Goal: Task Accomplishment & Management: Manage account settings

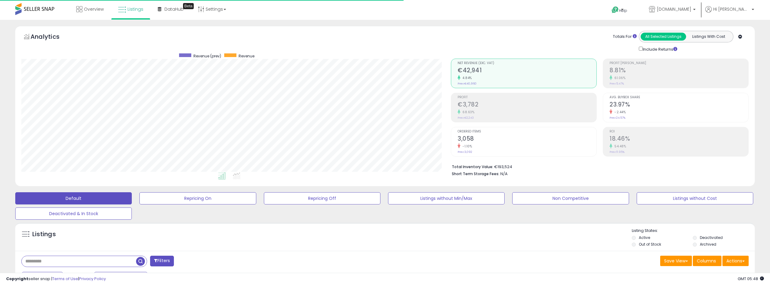
select select "**"
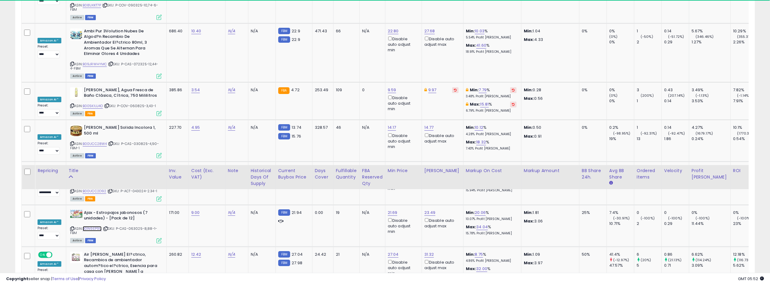
scroll to position [2223, 0]
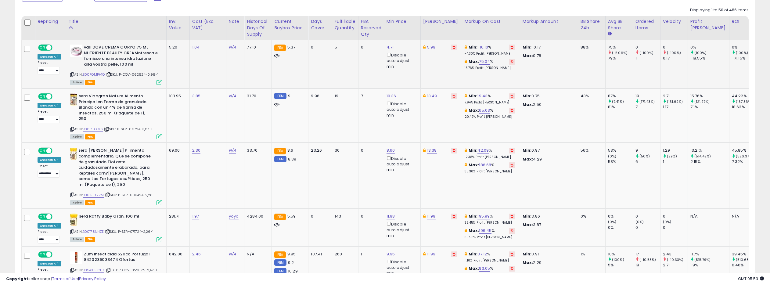
scroll to position [292, 0]
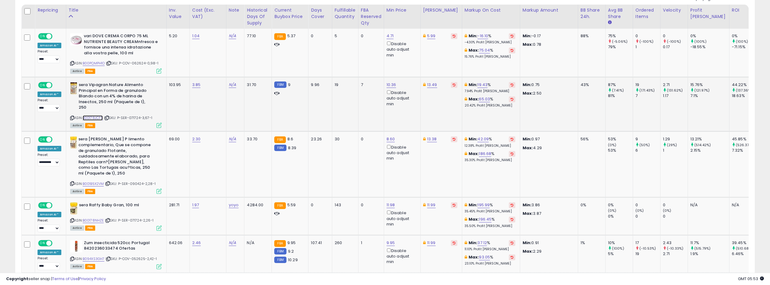
click at [94, 117] on link "B00178JCFS" at bounding box center [93, 117] width 20 height 5
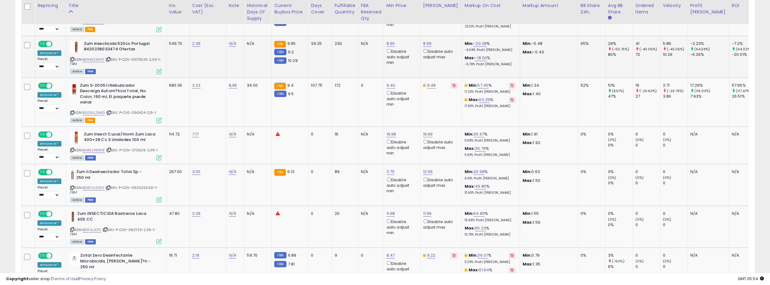
scroll to position [0, 6]
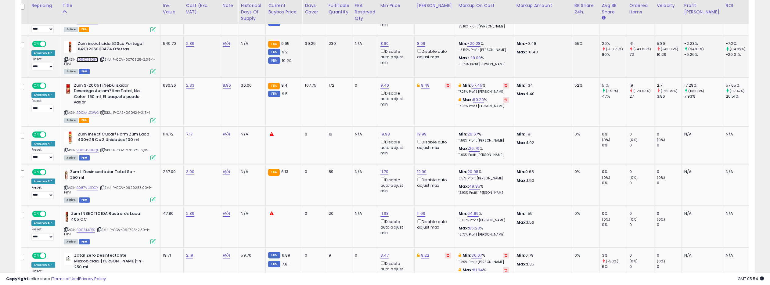
click at [91, 58] on link "B094XS3GH7" at bounding box center [88, 59] width 22 height 5
click at [64, 58] on icon at bounding box center [66, 59] width 4 height 3
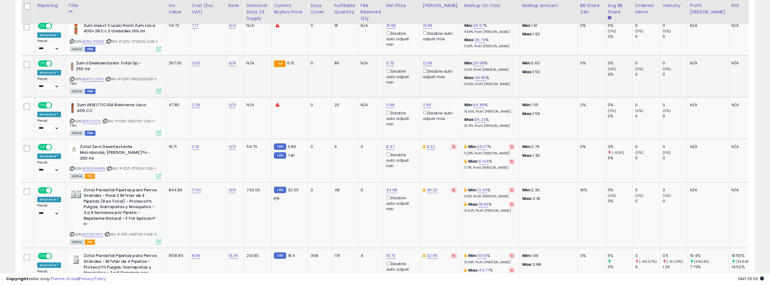
scroll to position [0, 3]
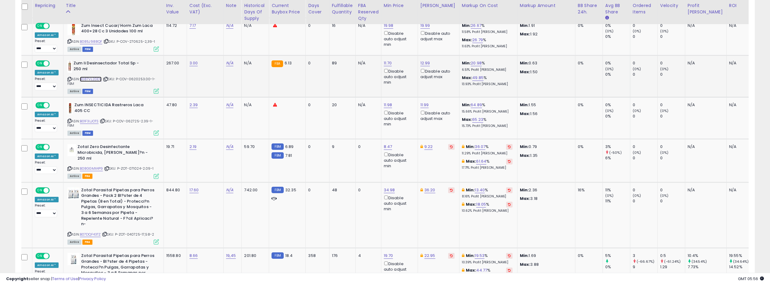
click at [95, 79] on link "B087VL2DDY" at bounding box center [91, 79] width 22 height 5
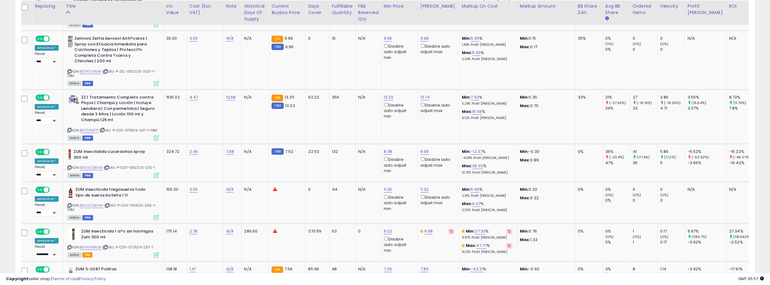
scroll to position [1549, 0]
click at [89, 127] on link "B07C41N7T1" at bounding box center [89, 129] width 19 height 5
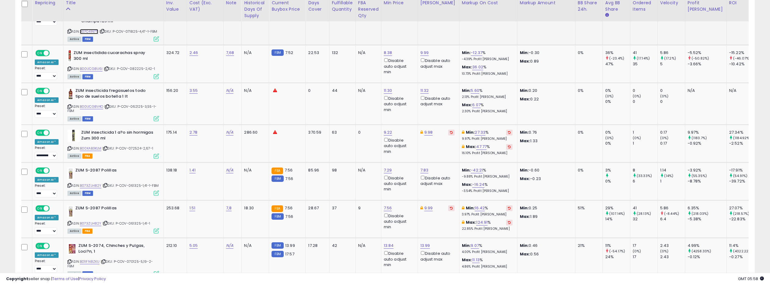
scroll to position [1649, 0]
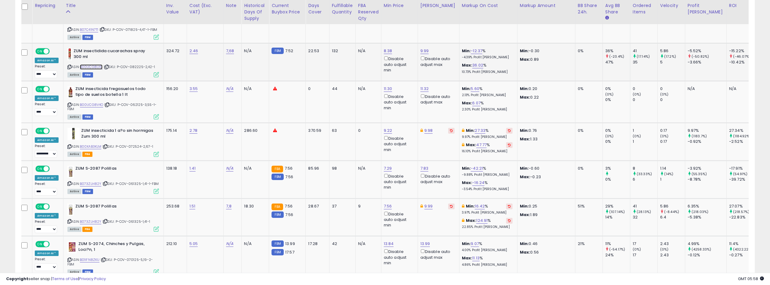
click at [92, 65] on link "B00UCG8U6I" at bounding box center [91, 66] width 23 height 5
drag, startPoint x: 67, startPoint y: 64, endPoint x: 99, endPoint y: 38, distance: 41.4
click at [68, 63] on div "ASIN: B00UCG8U6I | SKU: P-COV-082225-2,42-1 Active FBM" at bounding box center [113, 62] width 92 height 28
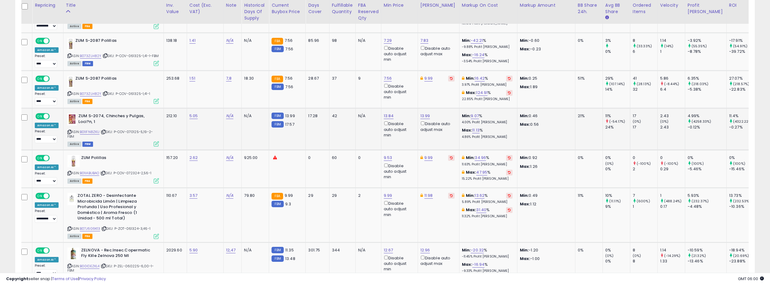
scroll to position [1777, 0]
click at [87, 134] on link "B01IFN8ZKU" at bounding box center [90, 131] width 20 height 5
click at [386, 117] on link "13.84" at bounding box center [389, 116] width 10 height 6
type input "*****"
click button "submit" at bounding box center [407, 96] width 10 height 9
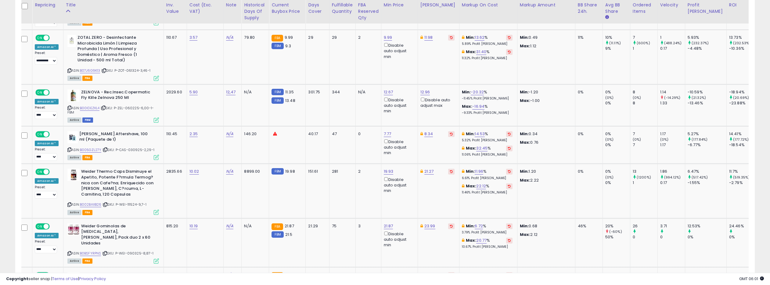
scroll to position [1937, 0]
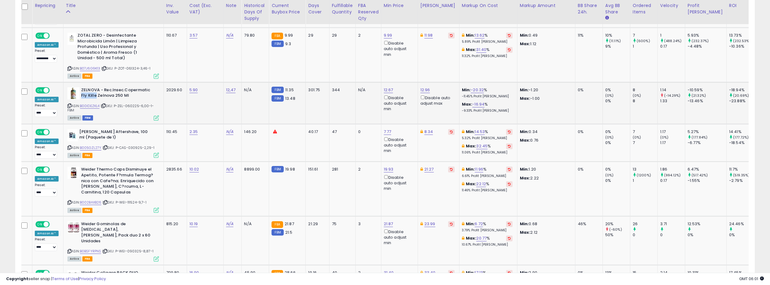
drag, startPoint x: 80, startPoint y: 99, endPoint x: 95, endPoint y: 98, distance: 14.7
click at [95, 98] on b "ZELNOVA - Rec.Insec.Copermatic Fly Kille Zelnova 250 Ml" at bounding box center [118, 93] width 74 height 13
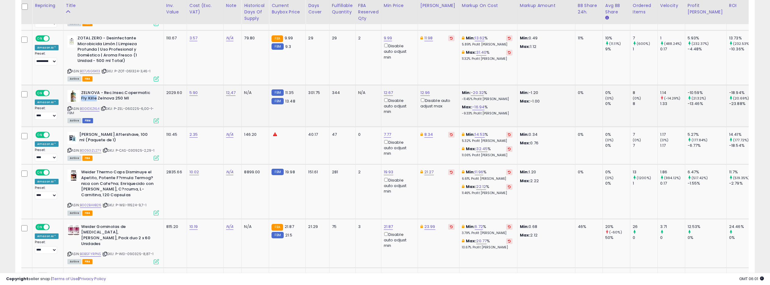
scroll to position [0, 3]
copy b "Fly Kille"
drag, startPoint x: 123, startPoint y: 95, endPoint x: 150, endPoint y: 95, distance: 27.2
click at [151, 95] on b "ZELNOVA - Rec.Insec.Copermatic Fly Kille Zelnova 250 Ml" at bounding box center [118, 96] width 74 height 13
copy b "Copermatic"
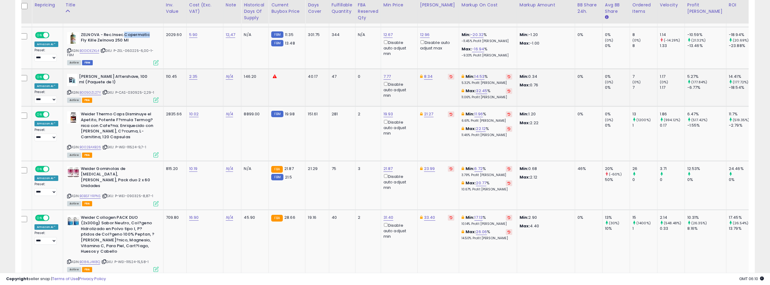
scroll to position [1994, 0]
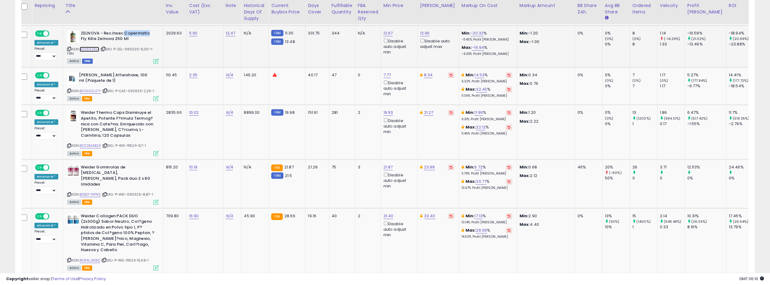
click at [85, 51] on link "B00IDEZKL4" at bounding box center [90, 49] width 20 height 5
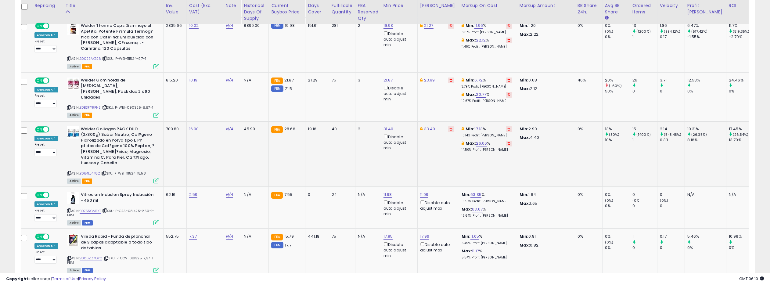
scroll to position [2081, 0]
click at [92, 105] on link "B0BSFYRPNS" at bounding box center [90, 107] width 21 height 5
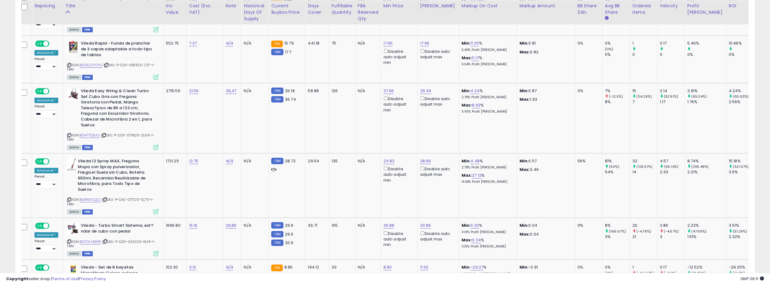
scroll to position [2274, 0]
click at [386, 40] on link "17.95" at bounding box center [388, 43] width 9 height 6
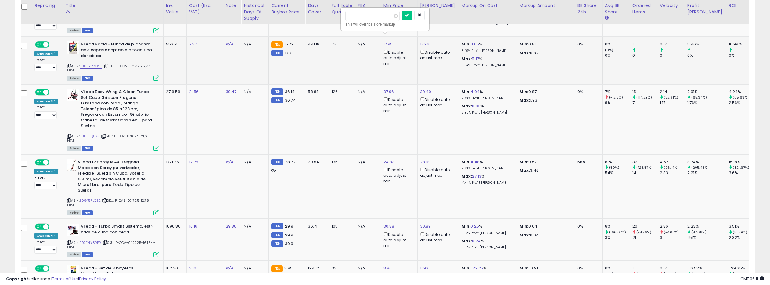
drag, startPoint x: 365, startPoint y: 18, endPoint x: 357, endPoint y: 17, distance: 8.6
click at [357, 17] on input "*****" at bounding box center [373, 16] width 54 height 10
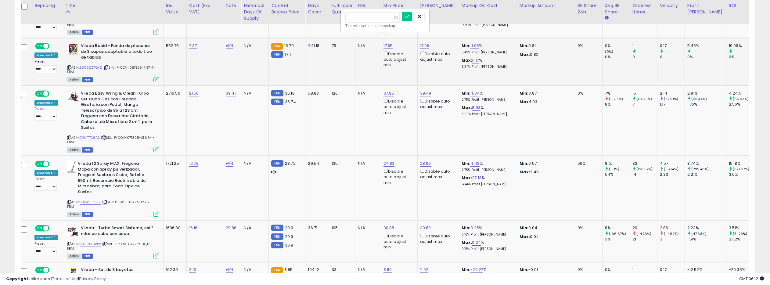
click at [360, 19] on input "*******" at bounding box center [373, 17] width 54 height 10
type input "*****"
click at [406, 17] on button "submit" at bounding box center [407, 16] width 10 height 9
click at [92, 65] on link "B006ZZ7OYO" at bounding box center [91, 67] width 23 height 5
click at [89, 135] on link "B01HTTQ6A2" at bounding box center [90, 137] width 20 height 5
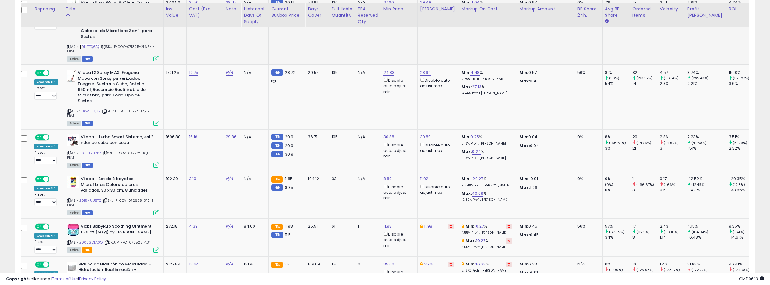
scroll to position [2372, 0]
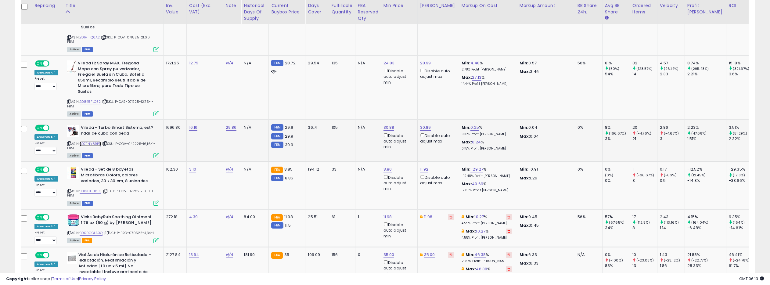
click at [92, 141] on link "B07FNY8RPR" at bounding box center [91, 143] width 22 height 5
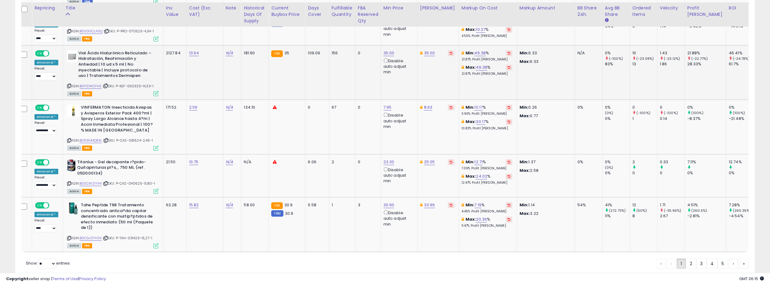
scroll to position [2581, 0]
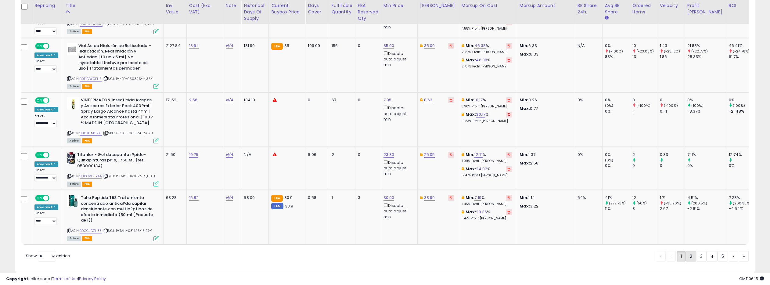
click at [691, 251] on link "2" at bounding box center [691, 256] width 10 height 10
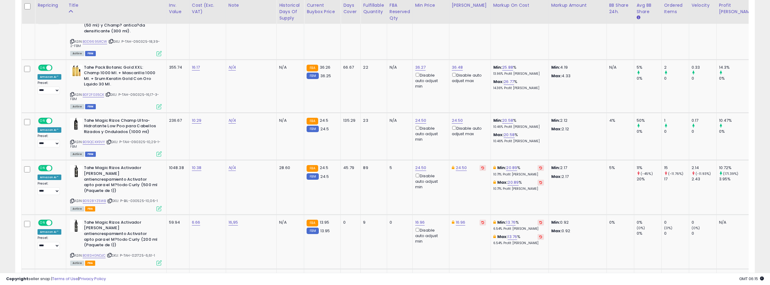
scroll to position [386, 0]
click at [415, 64] on link "36.27" at bounding box center [420, 67] width 11 height 6
click at [401, 47] on input "*****" at bounding box center [381, 46] width 54 height 10
type input "*****"
click at [401, 47] on input "*****" at bounding box center [381, 46] width 54 height 10
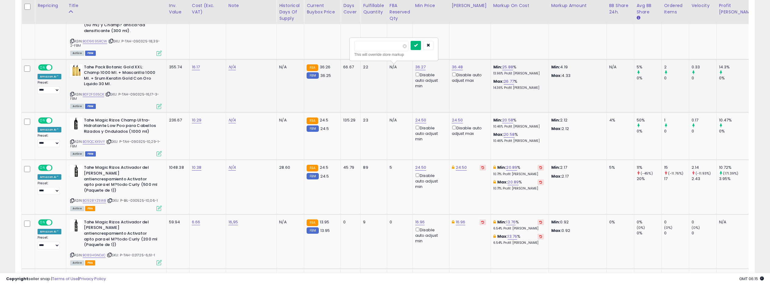
click at [417, 45] on button "submit" at bounding box center [416, 45] width 10 height 9
drag, startPoint x: 395, startPoint y: 68, endPoint x: 398, endPoint y: 66, distance: 3.2
click at [415, 68] on link "36.25" at bounding box center [420, 67] width 11 height 6
click at [404, 49] on input "*****" at bounding box center [382, 46] width 54 height 10
click at [404, 47] on input "*****" at bounding box center [382, 46] width 54 height 10
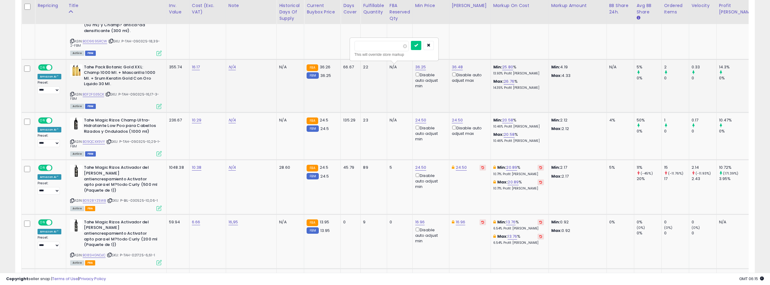
click at [404, 47] on input "*****" at bounding box center [382, 46] width 54 height 10
type input "*****"
click at [404, 47] on input "*****" at bounding box center [382, 46] width 54 height 10
click at [418, 46] on icon "submit" at bounding box center [417, 45] width 4 height 4
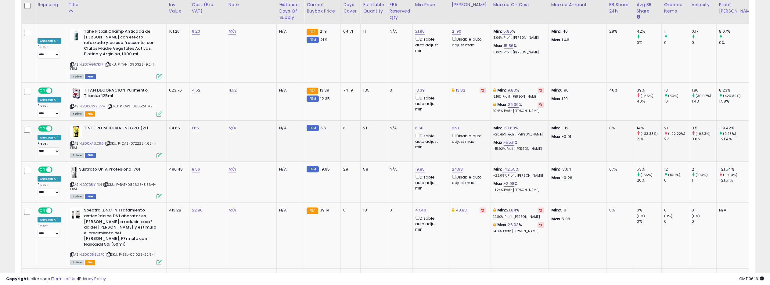
scroll to position [729, 0]
click at [100, 109] on link "B00CWZIVPM" at bounding box center [94, 111] width 23 height 5
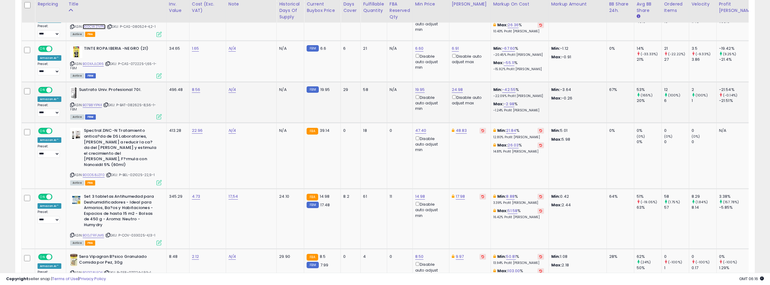
scroll to position [810, 0]
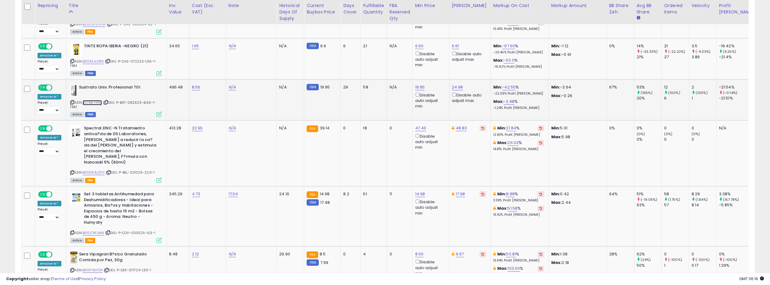
click at [96, 106] on link "B07B8Y1PK4" at bounding box center [93, 108] width 20 height 5
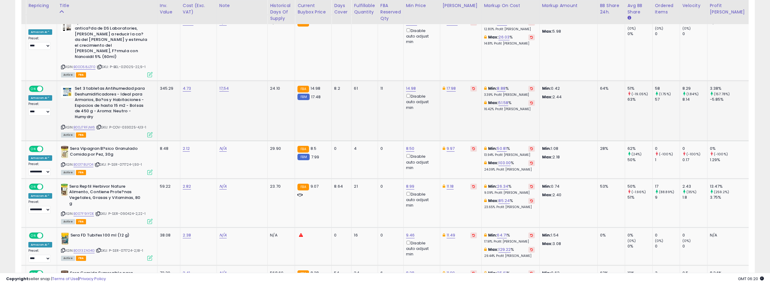
scroll to position [0, 0]
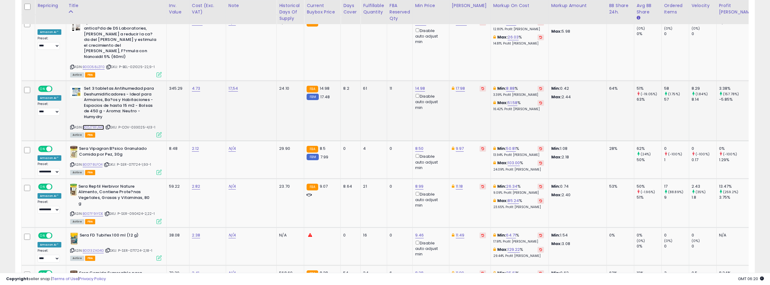
click at [95, 125] on link "B00J7RFJM6" at bounding box center [94, 127] width 22 height 5
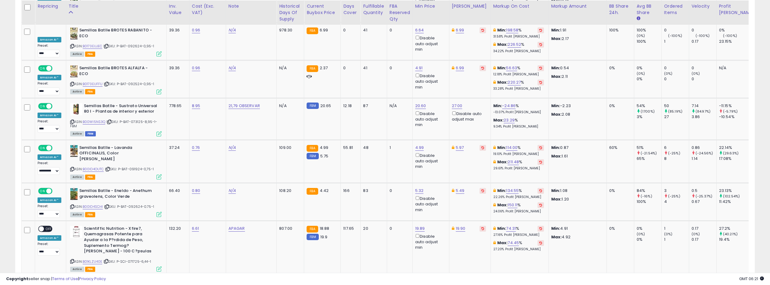
scroll to position [1700, 0]
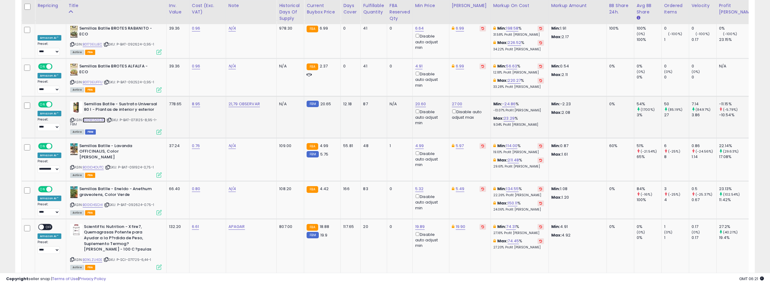
click at [92, 112] on link "B00WI5NS3Q" at bounding box center [94, 114] width 23 height 5
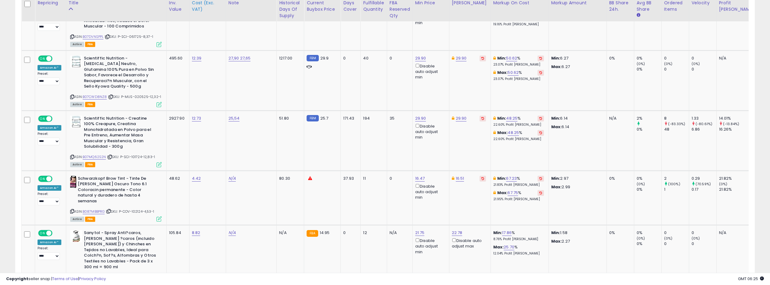
scroll to position [2383, 0]
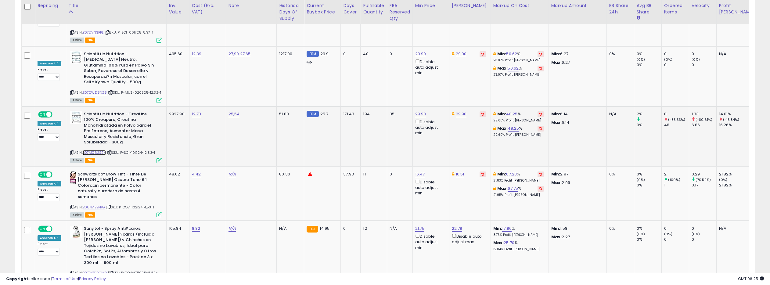
click at [99, 145] on link "B07MQ62S2N" at bounding box center [95, 147] width 24 height 5
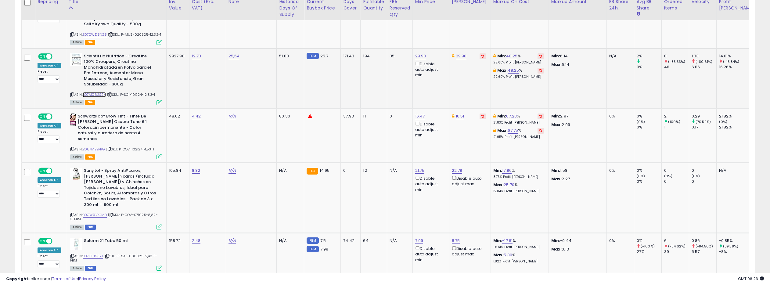
scroll to position [2448, 0]
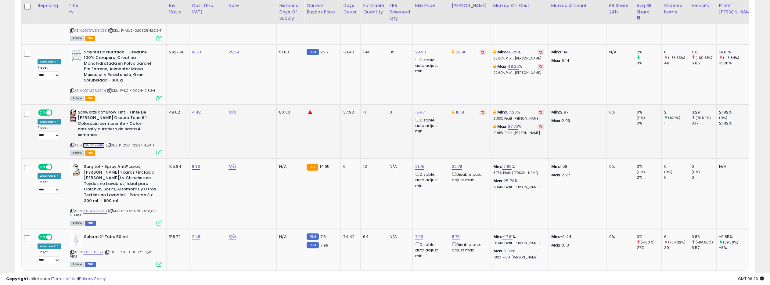
click at [94, 137] on link "B087MBBPRG" at bounding box center [94, 139] width 22 height 5
click at [89, 244] on link "B071DH93YJ" at bounding box center [93, 246] width 21 height 5
click at [701, 272] on link "3" at bounding box center [702, 277] width 10 height 10
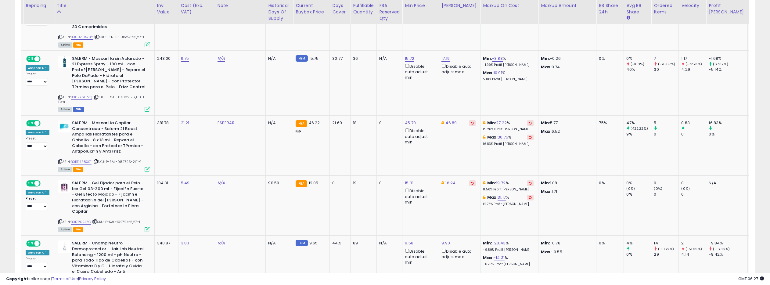
scroll to position [458, 0]
click at [83, 95] on link "B00R7SFP2Q" at bounding box center [82, 96] width 22 height 5
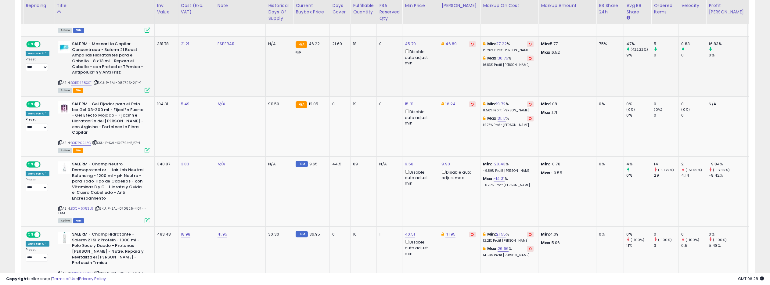
scroll to position [537, 0]
click at [85, 83] on link "B0BD4S8XXF" at bounding box center [81, 82] width 21 height 5
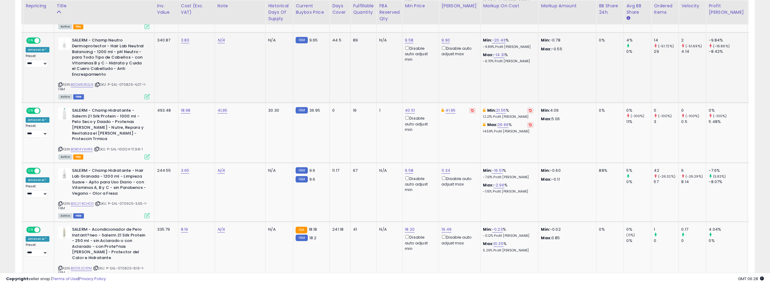
scroll to position [661, 0]
click at [84, 84] on link "B0CM6X5SL9" at bounding box center [82, 84] width 23 height 5
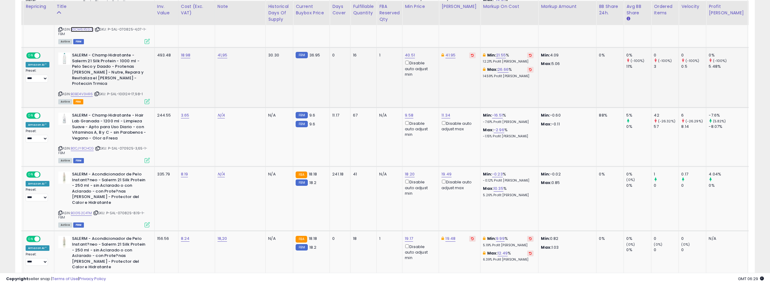
scroll to position [717, 0]
click at [89, 90] on link "B0BD4V3HR6" at bounding box center [82, 92] width 22 height 5
click at [405, 53] on link "40.51" at bounding box center [410, 54] width 10 height 6
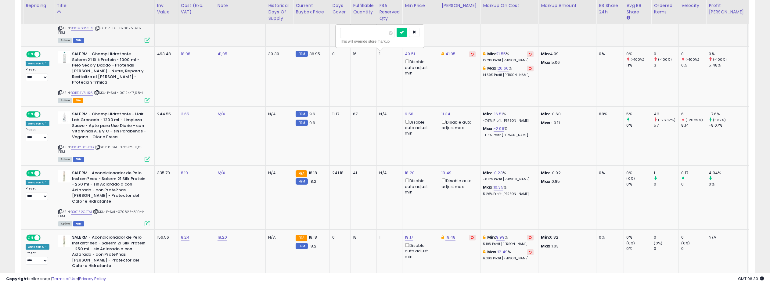
drag, startPoint x: 358, startPoint y: 34, endPoint x: 328, endPoint y: 31, distance: 30.6
type input "*****"
click at [406, 29] on button "submit" at bounding box center [402, 32] width 10 height 9
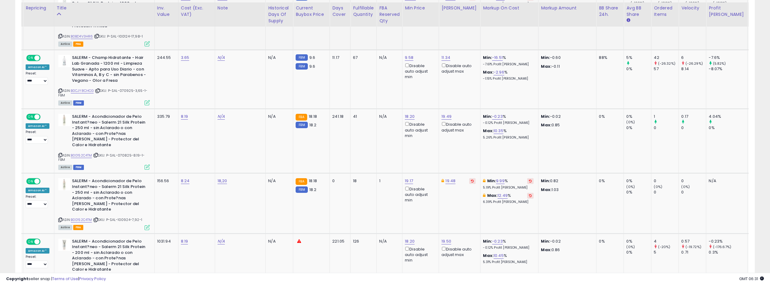
scroll to position [779, 0]
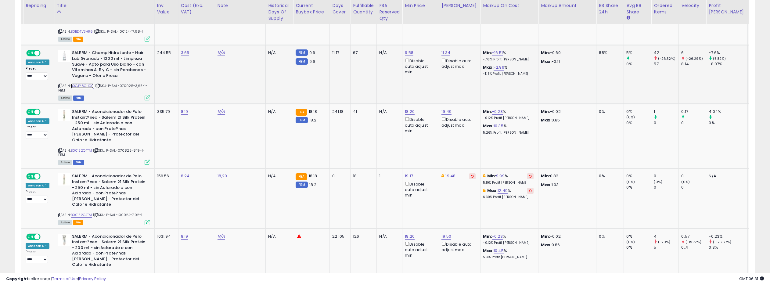
click at [90, 83] on link "B0CJY8CHCG" at bounding box center [82, 85] width 23 height 5
click at [405, 50] on link "9.58" at bounding box center [409, 53] width 9 height 6
click at [388, 27] on input "****" at bounding box center [366, 26] width 54 height 10
type input "****"
click at [386, 27] on input "****" at bounding box center [366, 26] width 54 height 10
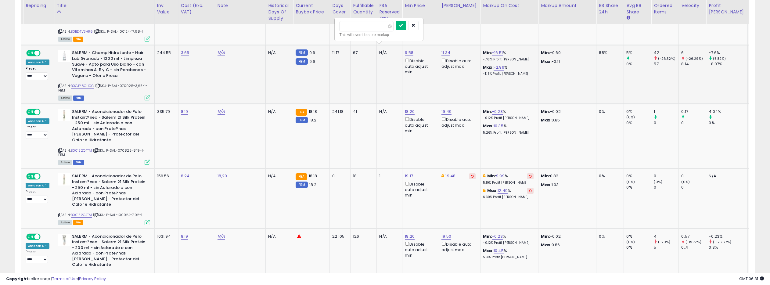
click at [403, 25] on icon "submit" at bounding box center [401, 26] width 4 height 4
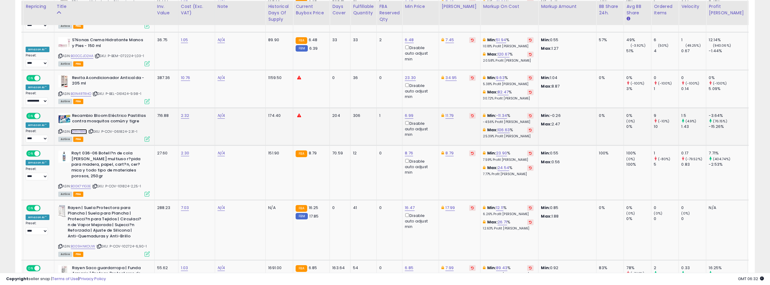
scroll to position [1203, 0]
click at [83, 128] on link "B01IVI1RK4" at bounding box center [79, 130] width 16 height 5
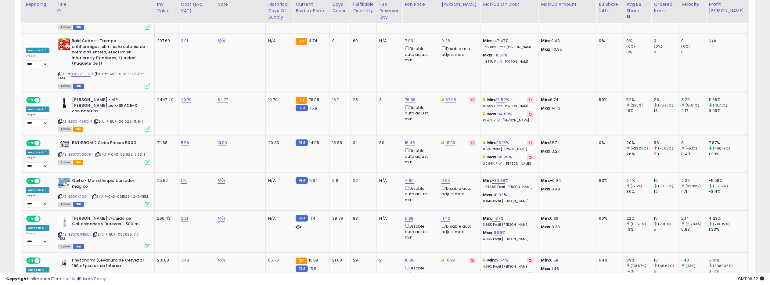
scroll to position [1713, 0]
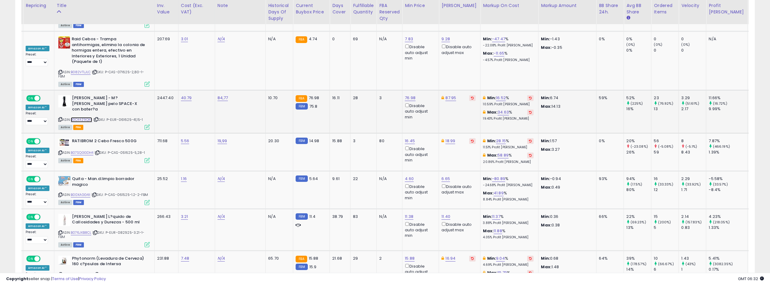
click at [82, 117] on link "B0CK4Z9QK4" at bounding box center [82, 119] width 22 height 5
click at [80, 150] on link "B07SQGGDH4" at bounding box center [82, 152] width 23 height 5
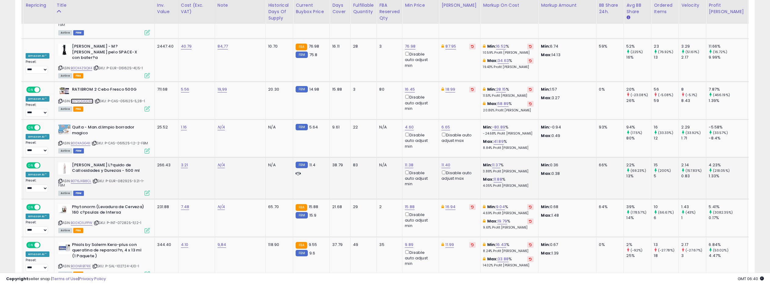
scroll to position [1765, 0]
click at [85, 178] on link "B076JKB8CL" at bounding box center [81, 180] width 21 height 5
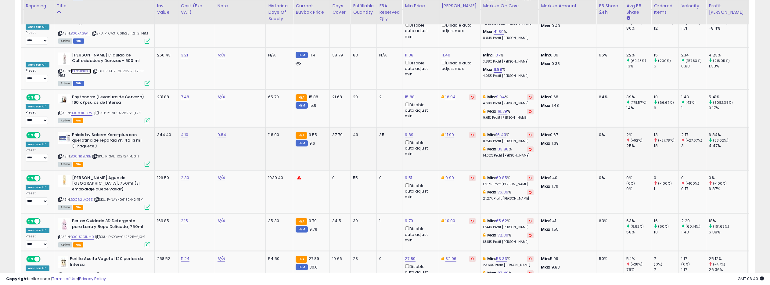
scroll to position [1875, 0]
click at [81, 110] on link "B00XO1UPPW" at bounding box center [82, 112] width 22 height 5
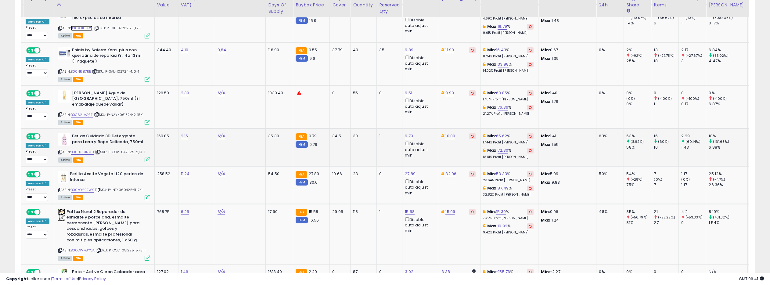
scroll to position [1975, 0]
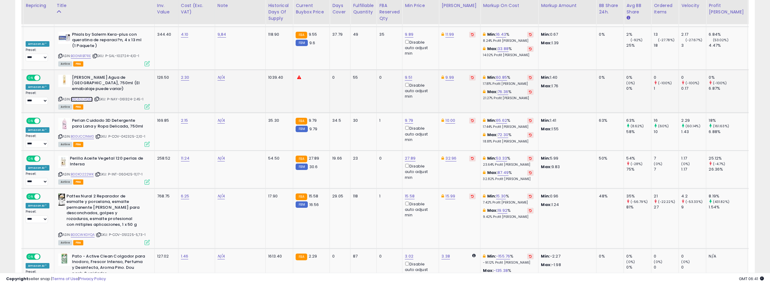
click at [83, 97] on link "B0C62LVQSZ" at bounding box center [82, 99] width 22 height 5
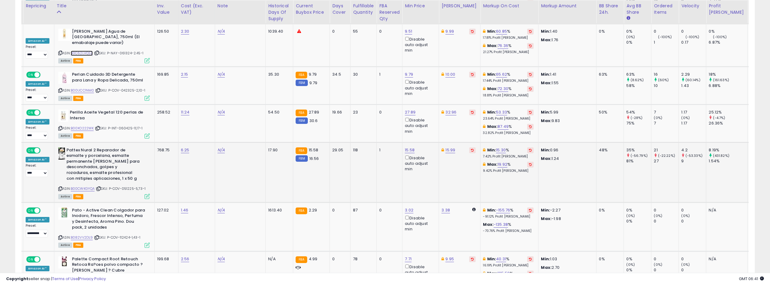
scroll to position [2022, 0]
click at [86, 191] on link "B00CWKGYQA" at bounding box center [83, 193] width 24 height 5
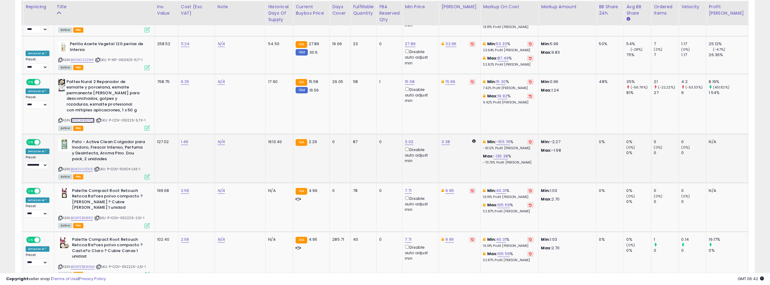
scroll to position [2091, 0]
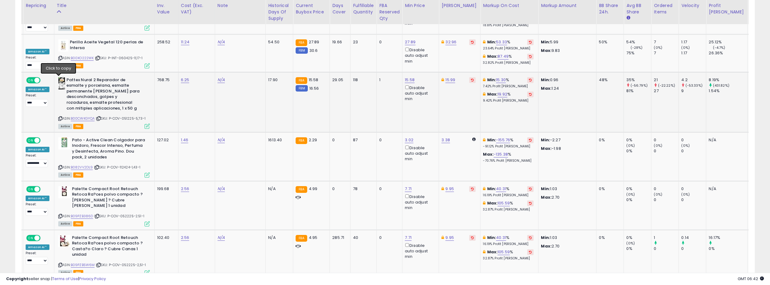
click at [58, 122] on icon at bounding box center [60, 123] width 4 height 3
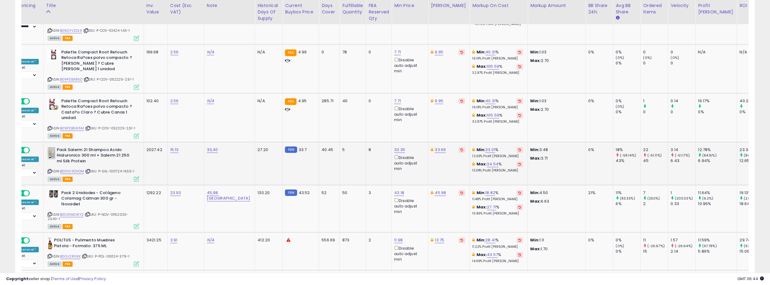
scroll to position [0, 0]
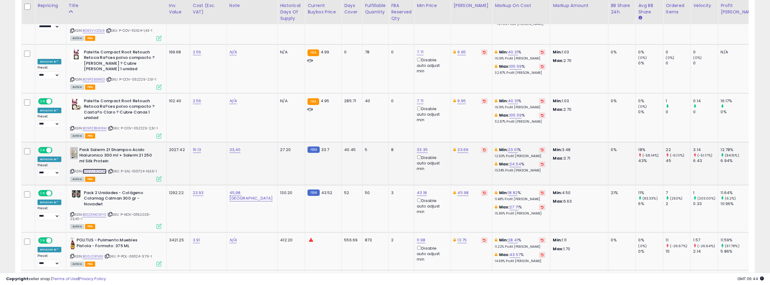
click at [100, 175] on link "B00VU3OVOM" at bounding box center [95, 177] width 24 height 5
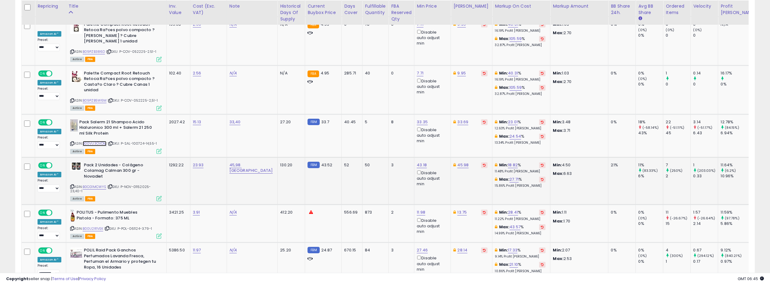
scroll to position [2258, 0]
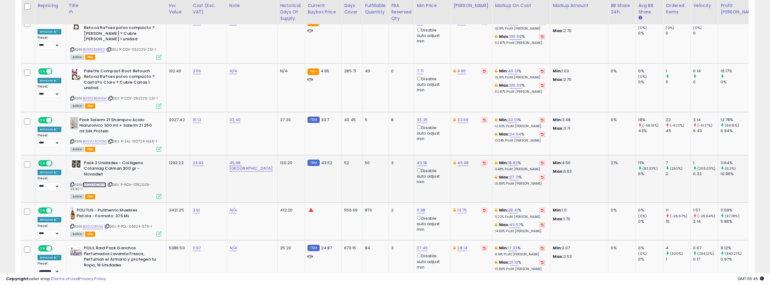
click at [99, 188] on link "B0CG1MCWYS" at bounding box center [95, 190] width 24 height 5
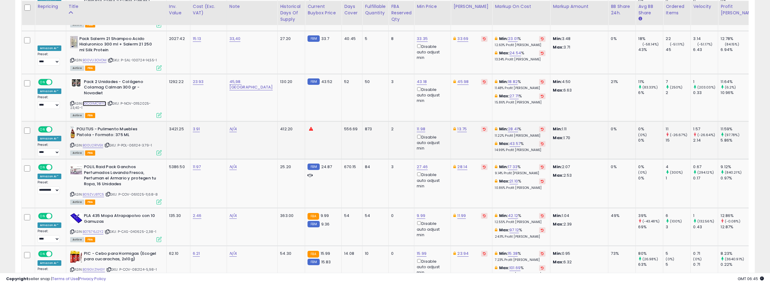
scroll to position [2344, 0]
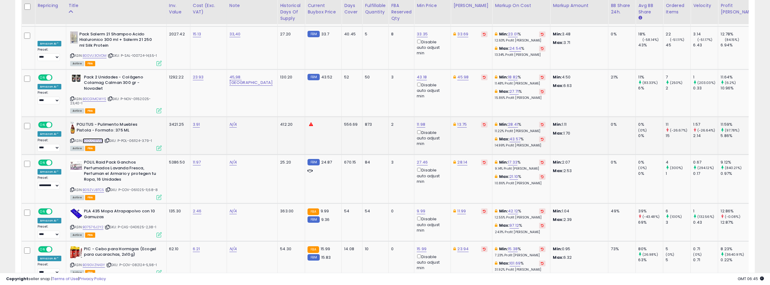
click at [91, 144] on link "B00U2R1VEK" at bounding box center [93, 146] width 21 height 5
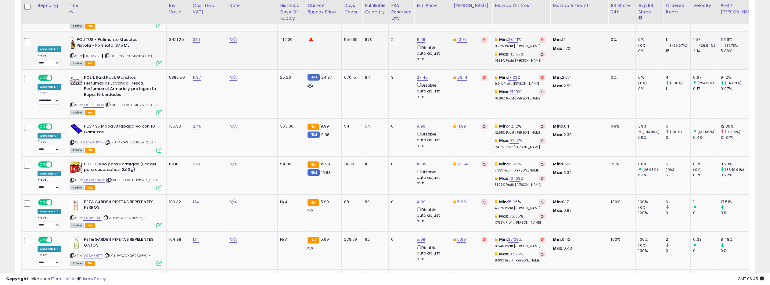
scroll to position [2429, 0]
click at [88, 108] on link "B09ZVJ8TC5" at bounding box center [94, 110] width 22 height 5
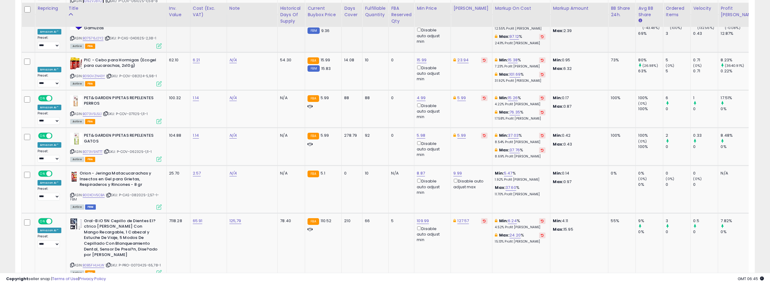
scroll to position [2536, 0]
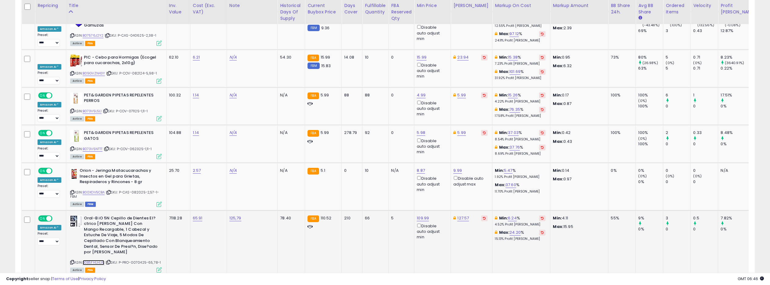
click at [100, 260] on link "B0B5FHLHLW" at bounding box center [94, 262] width 22 height 5
click at [709, 283] on link "4" at bounding box center [712, 288] width 11 height 10
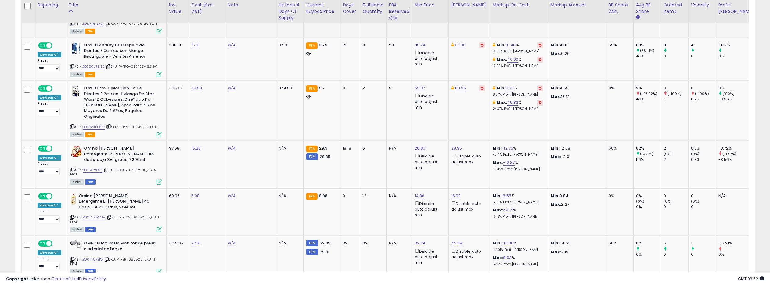
scroll to position [350, 0]
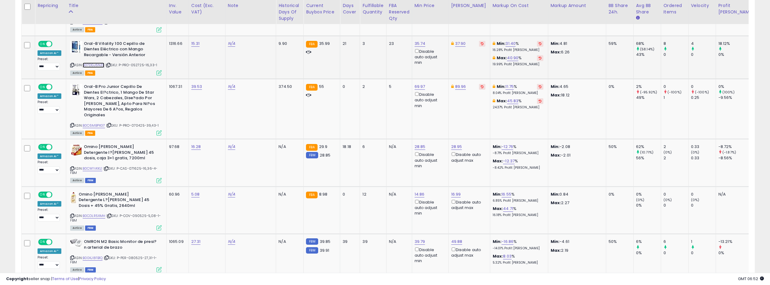
click at [96, 63] on link "B07DGJ6NZB" at bounding box center [94, 65] width 22 height 5
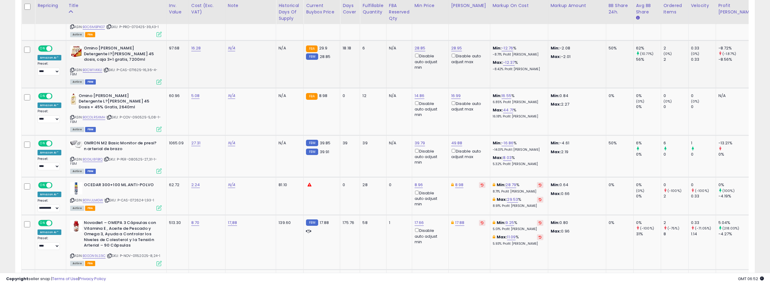
scroll to position [449, 0]
click at [89, 73] on link "B0CW1VKKL1" at bounding box center [93, 75] width 20 height 5
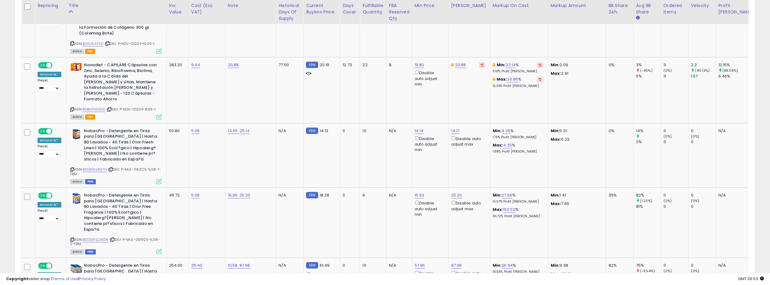
scroll to position [1121, 0]
click at [98, 107] on link "B0BH4NS9DC" at bounding box center [94, 109] width 23 height 5
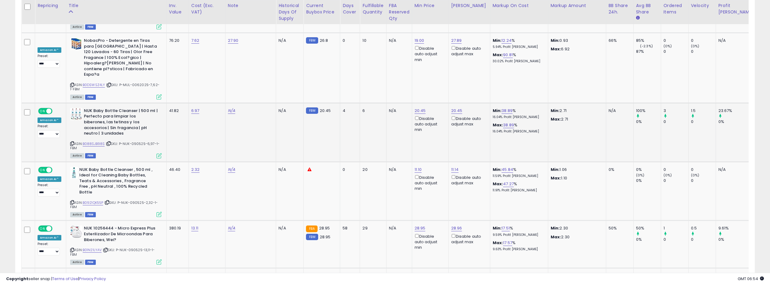
scroll to position [1752, 0]
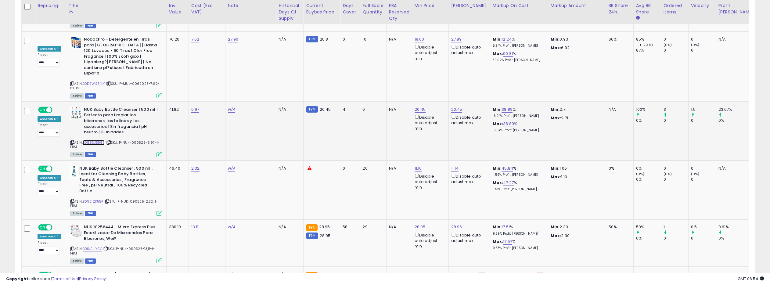
click at [96, 140] on link "B088SJB98S" at bounding box center [94, 142] width 22 height 5
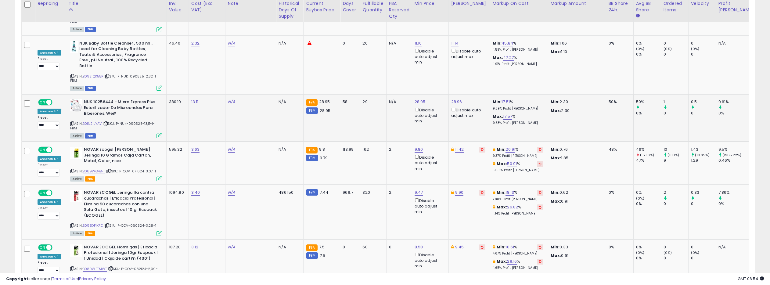
scroll to position [1878, 0]
click at [94, 121] on link "B01N21LYAV" at bounding box center [92, 123] width 19 height 5
click at [415, 98] on link "28.95" at bounding box center [420, 101] width 11 height 6
click at [395, 14] on input "*****" at bounding box center [376, 12] width 54 height 10
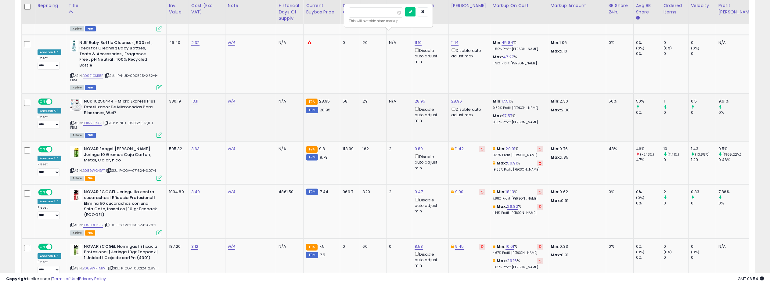
click at [395, 14] on input "*****" at bounding box center [376, 12] width 54 height 10
click at [395, 14] on input "****" at bounding box center [376, 12] width 54 height 10
type input "*****"
click at [397, 14] on input "*****" at bounding box center [376, 12] width 54 height 10
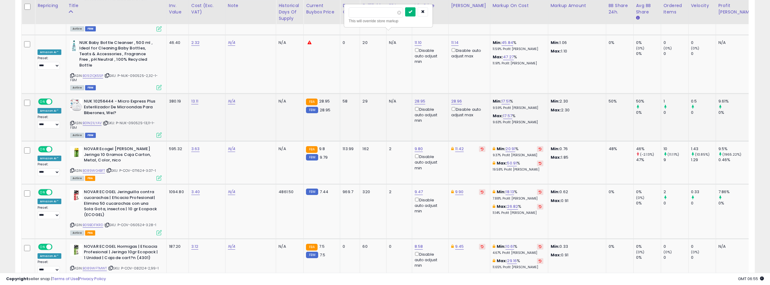
click at [412, 12] on icon "submit" at bounding box center [411, 12] width 4 height 4
click at [451, 98] on link "28.96" at bounding box center [456, 101] width 11 height 6
click at [433, 15] on input "*****" at bounding box center [413, 12] width 54 height 10
type input "*****"
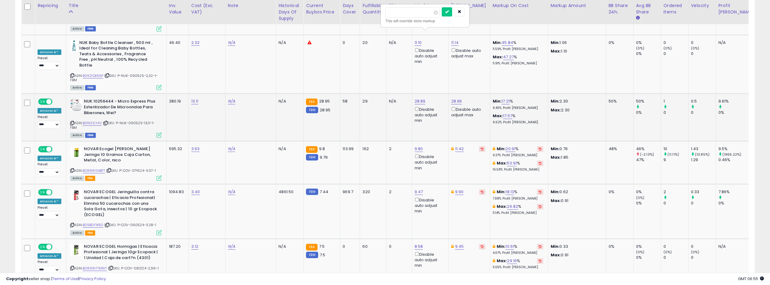
click at [433, 15] on input "*****" at bounding box center [413, 12] width 54 height 10
click at [449, 13] on icon "submit" at bounding box center [447, 12] width 4 height 4
click at [92, 168] on link "B089WG4BFT" at bounding box center [94, 170] width 23 height 5
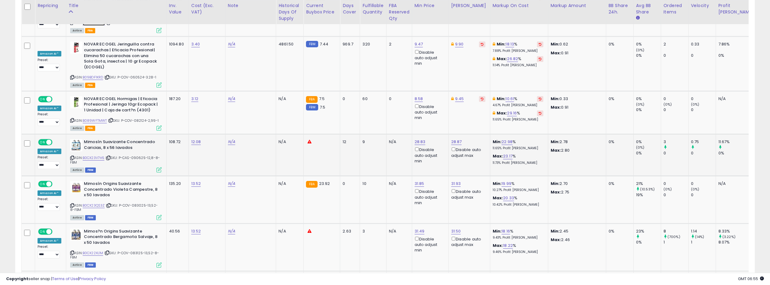
scroll to position [0, 0]
click at [98, 155] on link "B0CX23V7H5" at bounding box center [93, 157] width 22 height 5
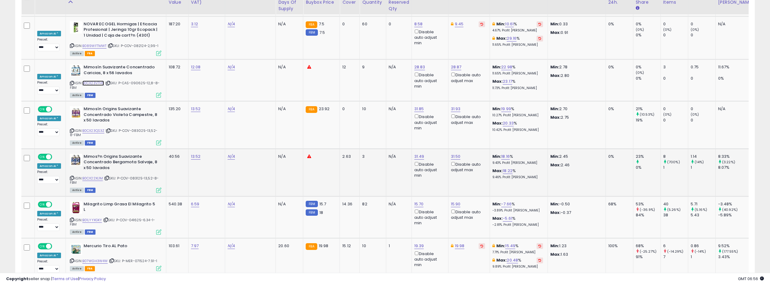
scroll to position [2104, 0]
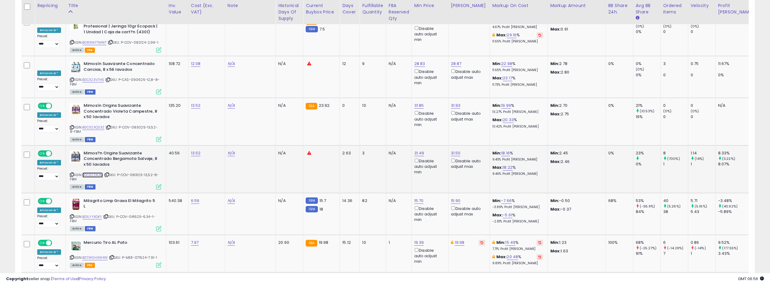
click at [96, 172] on link "B0CX22XL1M" at bounding box center [92, 174] width 21 height 5
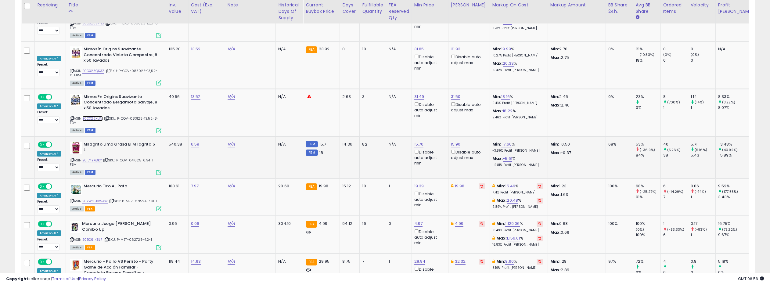
scroll to position [2160, 0]
click at [92, 158] on link "B01LYYXGKY" at bounding box center [92, 160] width 20 height 5
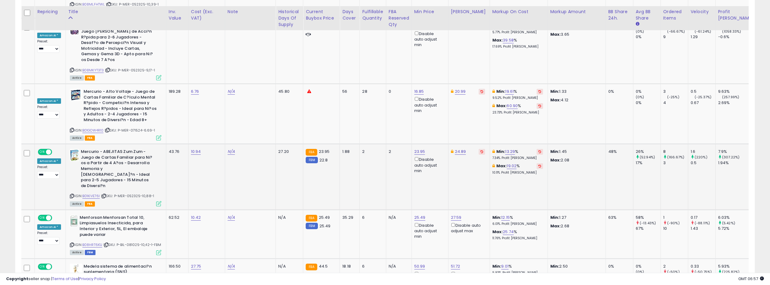
scroll to position [2832, 0]
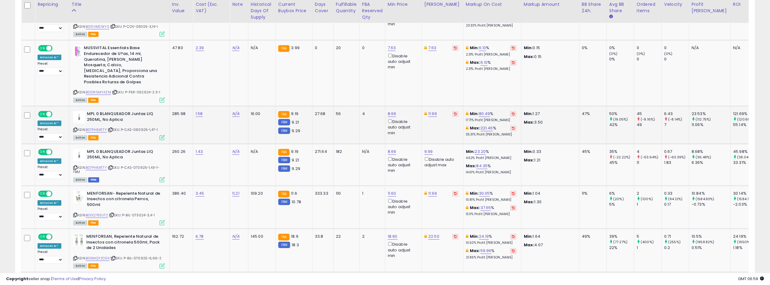
scroll to position [325, 0]
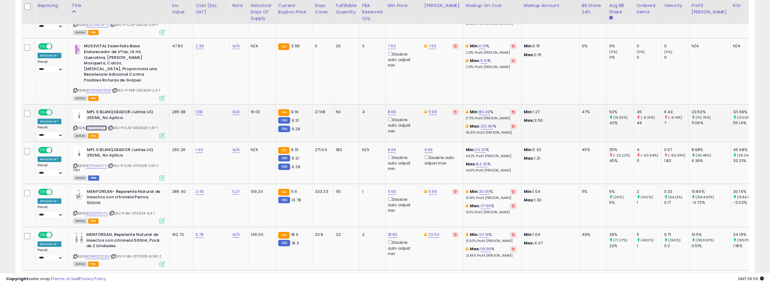
click at [101, 125] on link "B07PH6XF7Y" at bounding box center [96, 127] width 21 height 5
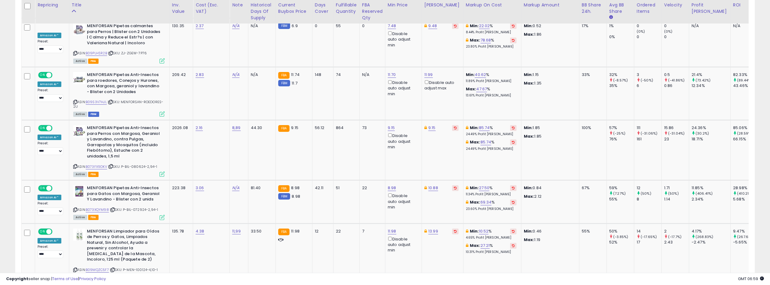
scroll to position [693, 0]
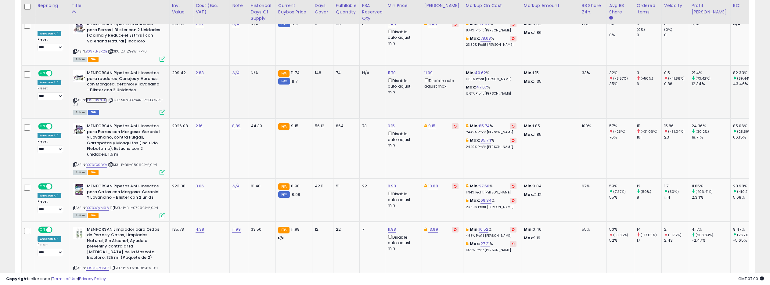
click at [101, 98] on link "B09S3V7HJL" at bounding box center [96, 100] width 21 height 5
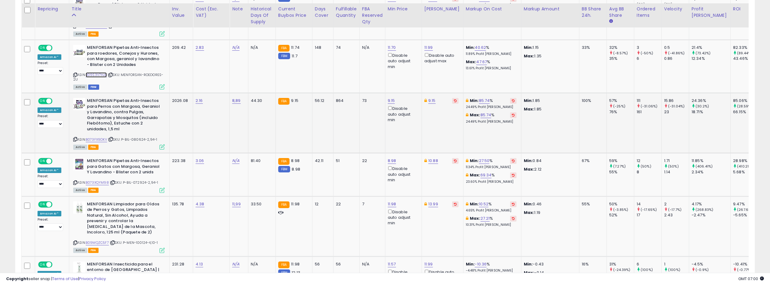
scroll to position [722, 0]
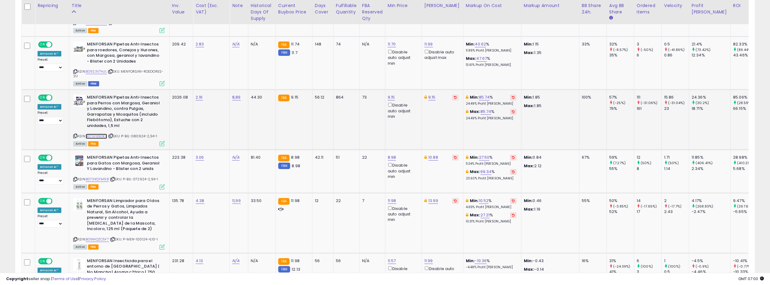
click at [95, 134] on link "B073FX9DKV" at bounding box center [96, 136] width 21 height 5
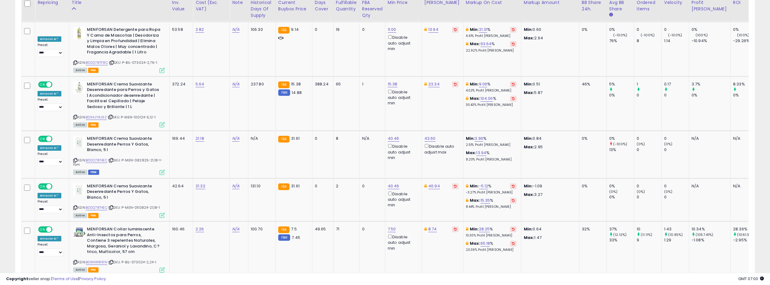
scroll to position [1050, 0]
click at [96, 114] on link "B094JYRJ9Z" at bounding box center [96, 116] width 21 height 5
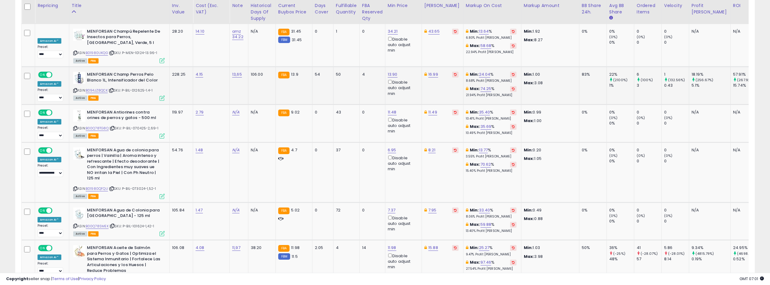
scroll to position [1404, 0]
click at [96, 88] on link "B094JZ8QCK" at bounding box center [97, 90] width 22 height 5
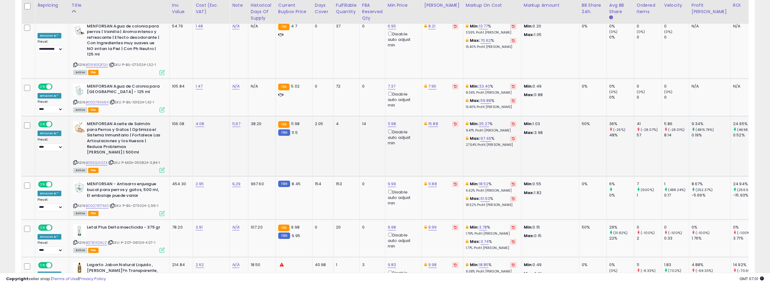
scroll to position [1529, 0]
click at [391, 120] on link "11.98" at bounding box center [392, 123] width 9 height 6
drag, startPoint x: 368, startPoint y: 80, endPoint x: 340, endPoint y: 77, distance: 28.2
click at [340, 77] on tbody "**********" at bounding box center [424, 53] width 805 height 2522
type input "*****"
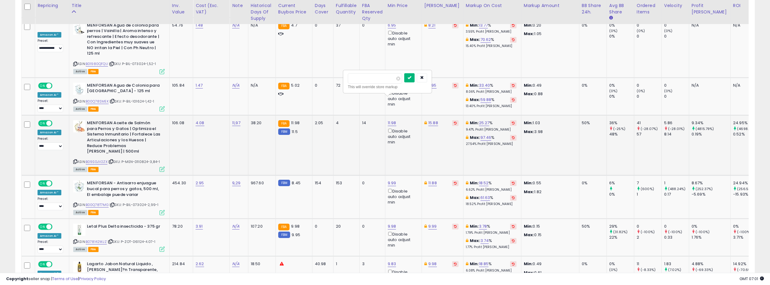
click at [411, 76] on icon "submit" at bounding box center [410, 78] width 4 height 4
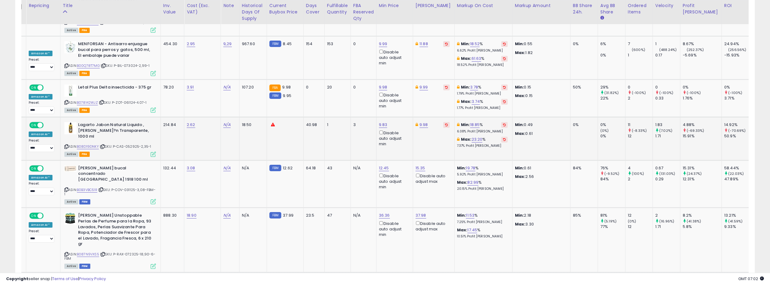
scroll to position [0, 0]
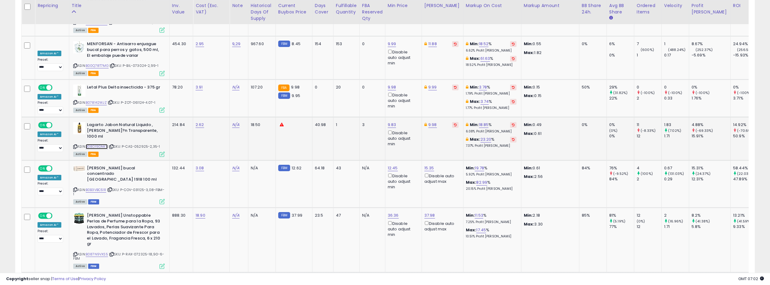
click at [100, 144] on link "B08D19DNKY" at bounding box center [97, 146] width 22 height 5
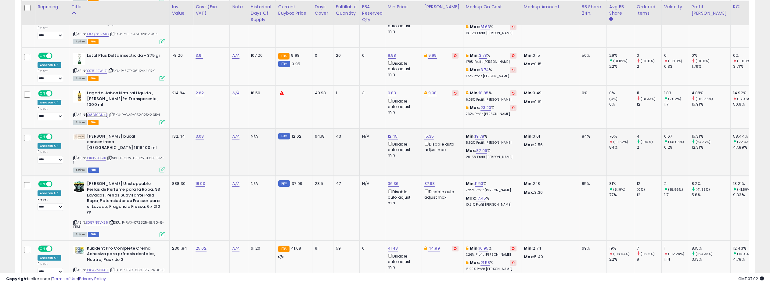
scroll to position [1701, 0]
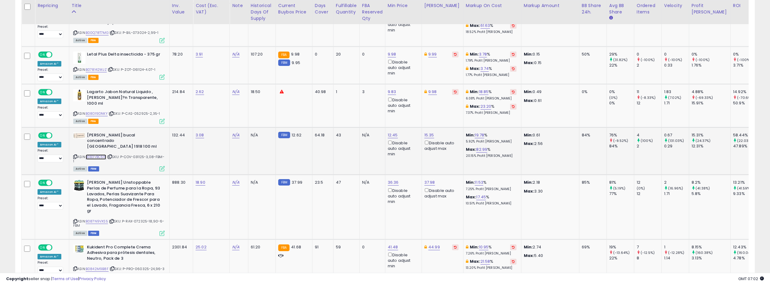
click at [102, 154] on link "B0B3VBC51R" at bounding box center [96, 156] width 20 height 5
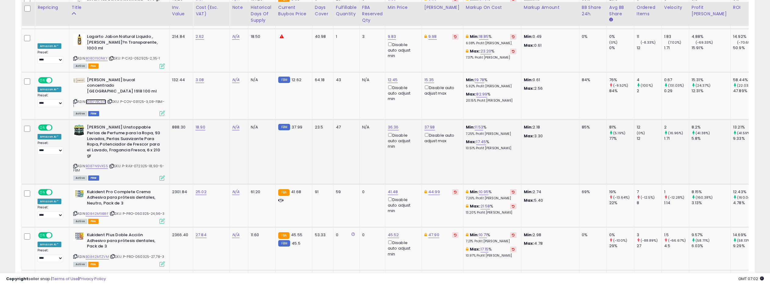
scroll to position [1765, 0]
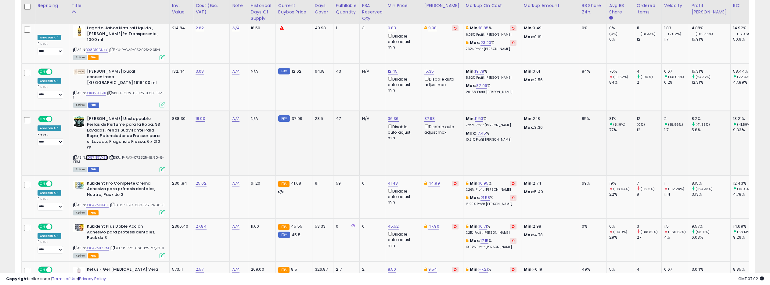
click at [100, 155] on link "B087N9VXS5" at bounding box center [97, 157] width 22 height 5
click at [389, 116] on link "36.36" at bounding box center [393, 119] width 11 height 6
drag, startPoint x: 368, startPoint y: 58, endPoint x: 350, endPoint y: 57, distance: 18.4
click at [350, 57] on input "*****" at bounding box center [376, 57] width 54 height 10
type input "*****"
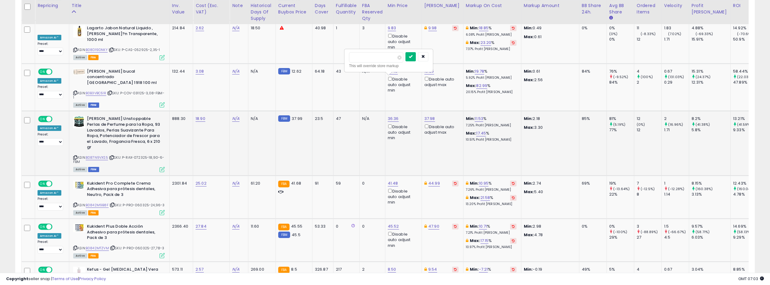
click at [413, 56] on icon "submit" at bounding box center [411, 57] width 4 height 4
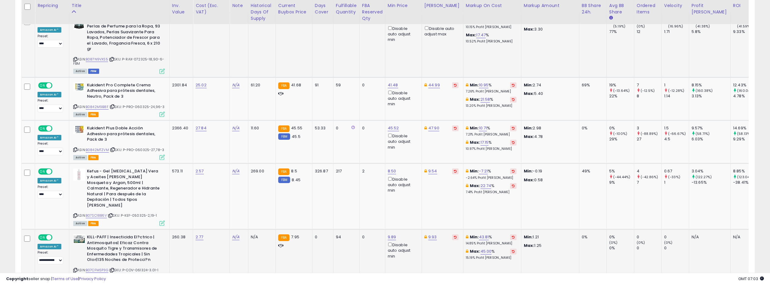
scroll to position [1865, 0]
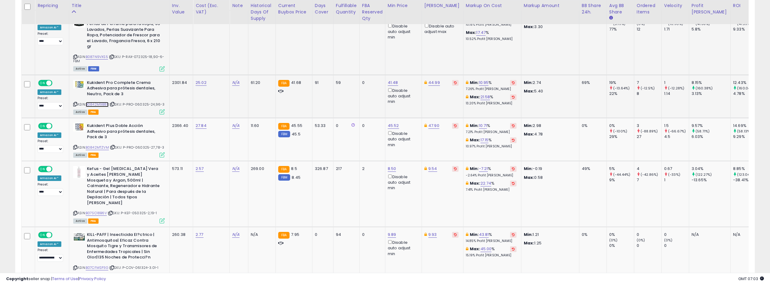
click at [103, 102] on link "B0842M9B8F" at bounding box center [97, 104] width 23 height 5
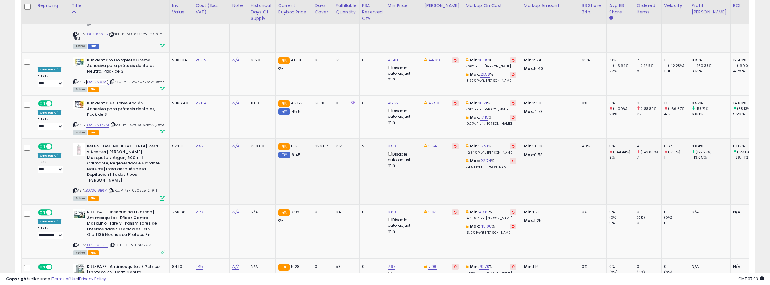
scroll to position [1888, 0]
click at [103, 122] on link "B0842MTZVM" at bounding box center [97, 124] width 23 height 5
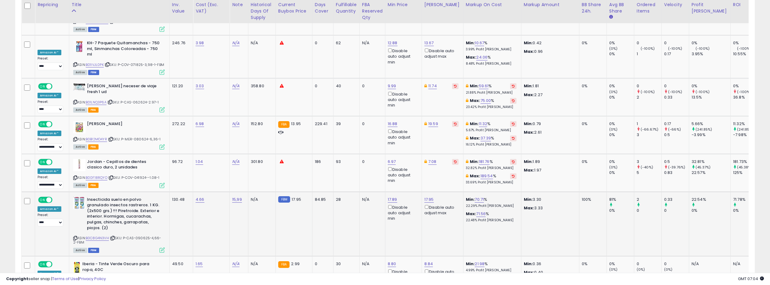
scroll to position [2427, 0]
click at [101, 235] on link "B0C8G4N3VH" at bounding box center [97, 237] width 23 height 5
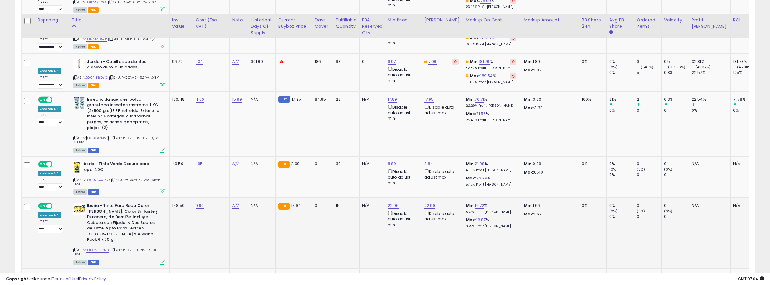
scroll to position [2542, 0]
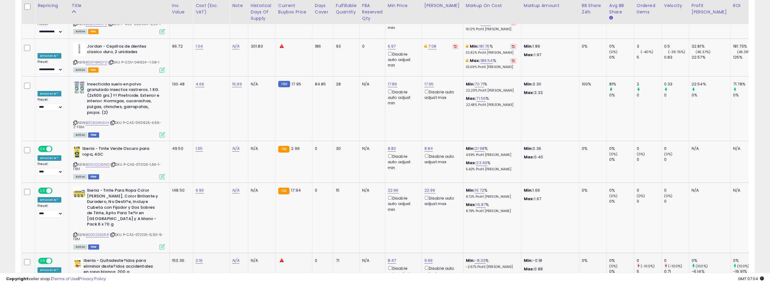
click at [97, 280] on link "B00UCCXL7U" at bounding box center [97, 282] width 22 height 5
drag, startPoint x: 712, startPoint y: 242, endPoint x: 552, endPoint y: 207, distance: 164.6
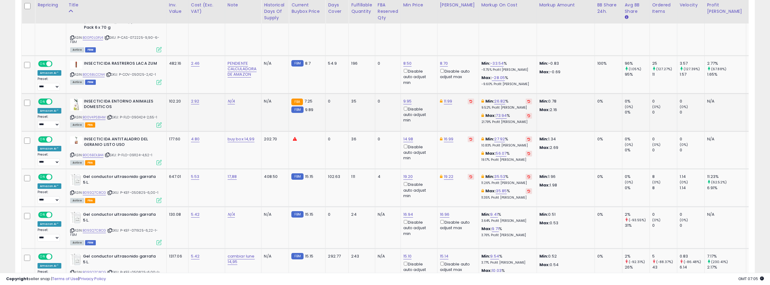
scroll to position [335, 0]
click at [96, 72] on link "B0C6BLCCN4" at bounding box center [94, 74] width 22 height 5
click at [71, 73] on icon at bounding box center [72, 74] width 4 height 3
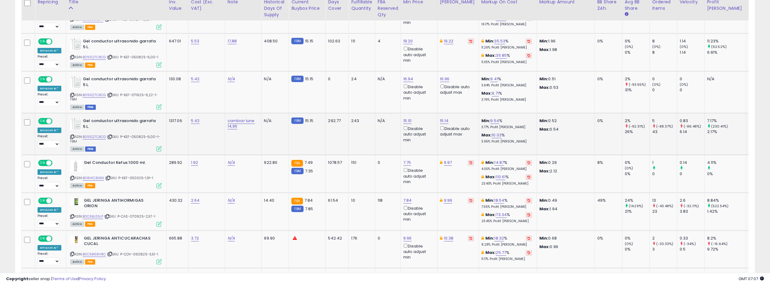
scroll to position [475, 0]
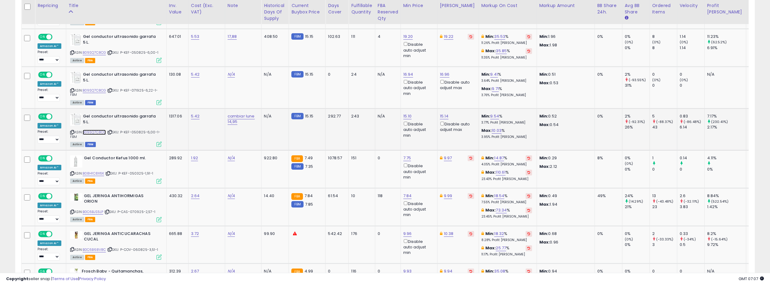
click at [94, 130] on link "B09SQ7C8CG" at bounding box center [95, 132] width 24 height 5
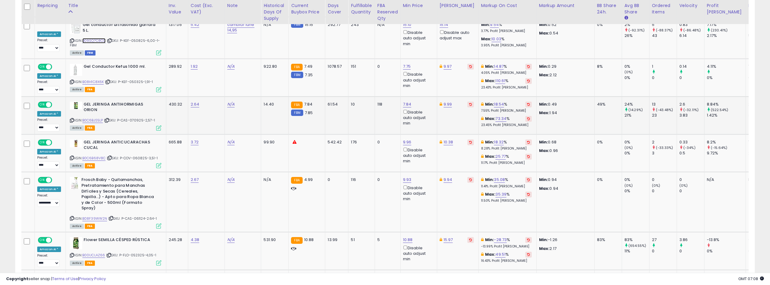
scroll to position [567, 0]
click at [89, 117] on link "B0C6BJS5LP" at bounding box center [92, 119] width 21 height 5
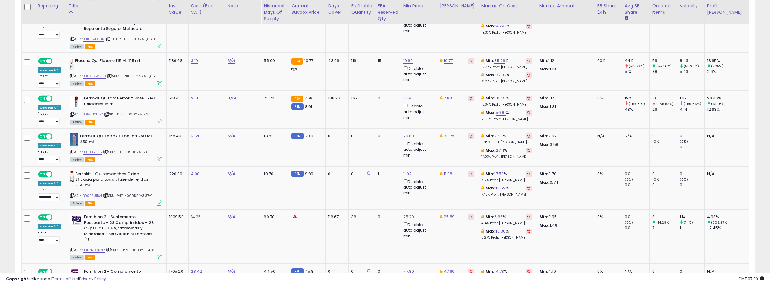
scroll to position [1559, 0]
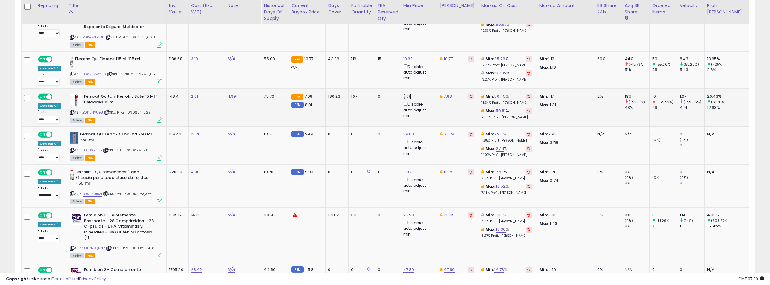
click at [405, 93] on link "7.69" at bounding box center [408, 96] width 8 height 6
click at [412, 60] on input "****" at bounding box center [392, 58] width 54 height 10
type input "****"
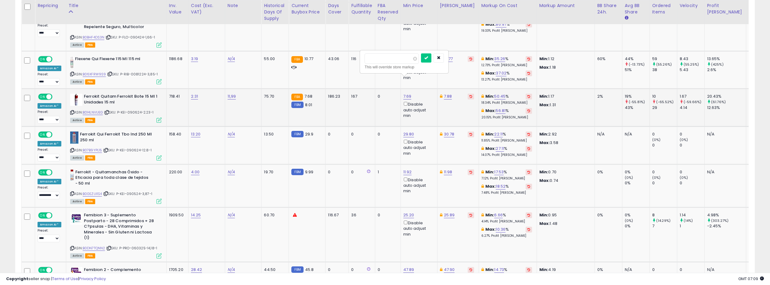
click at [412, 60] on input "****" at bounding box center [392, 58] width 54 height 10
click at [428, 57] on icon "submit" at bounding box center [427, 58] width 4 height 4
click at [97, 110] on link "B014LNVUEG" at bounding box center [93, 112] width 20 height 5
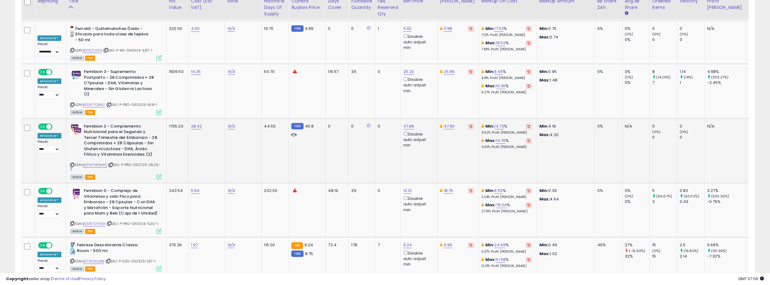
scroll to position [1704, 0]
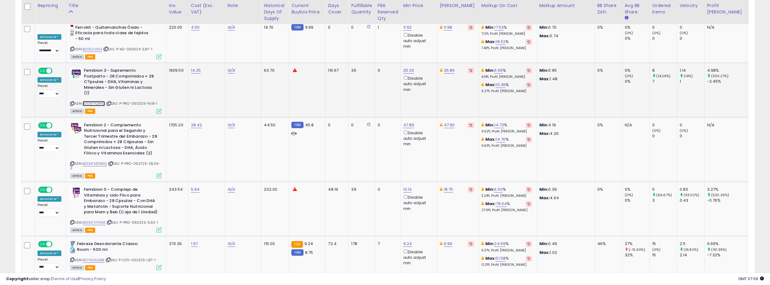
click at [98, 101] on link "B0DN7TQNN2" at bounding box center [94, 103] width 23 height 5
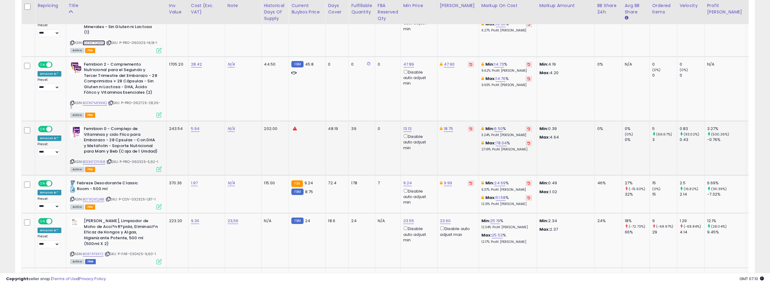
scroll to position [1766, 0]
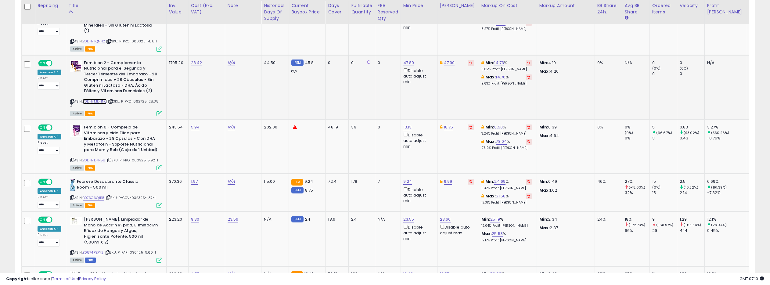
click at [100, 99] on link "B0DN7MDNNQ" at bounding box center [95, 101] width 24 height 5
click at [230, 60] on link "N/A" at bounding box center [231, 63] width 7 height 6
type input "*****"
click at [254, 26] on button "submit" at bounding box center [250, 24] width 10 height 9
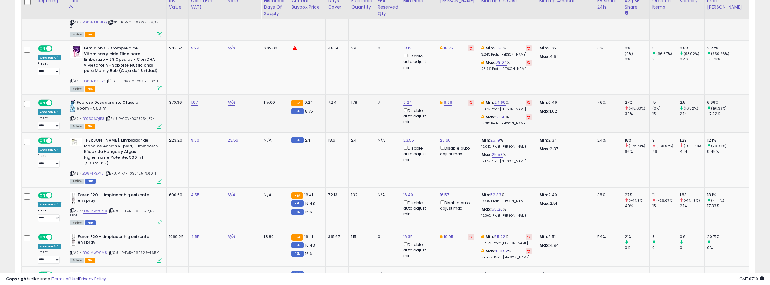
scroll to position [1848, 0]
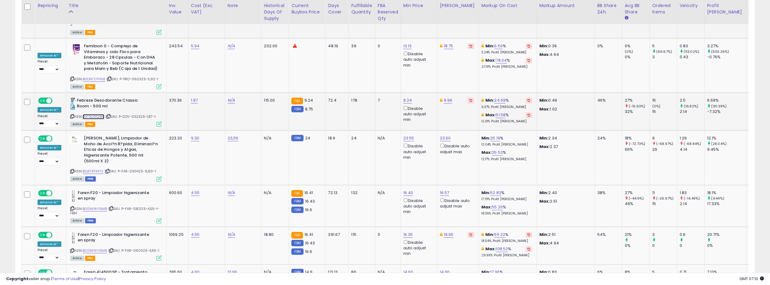
click at [94, 114] on link "B073Q6QJB8" at bounding box center [94, 116] width 22 height 5
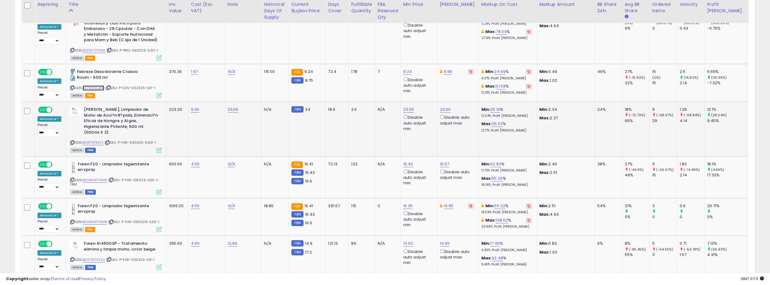
scroll to position [1878, 0]
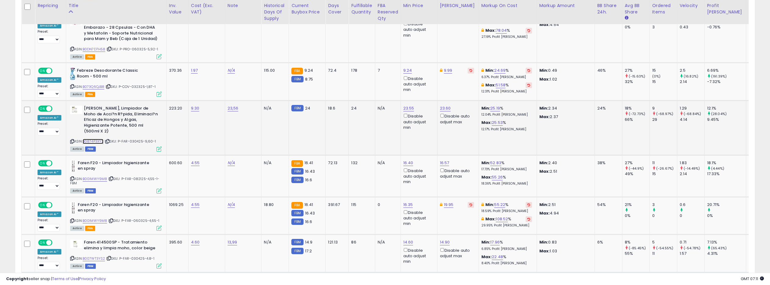
click at [94, 139] on link "B0874P3XY2" at bounding box center [93, 141] width 21 height 5
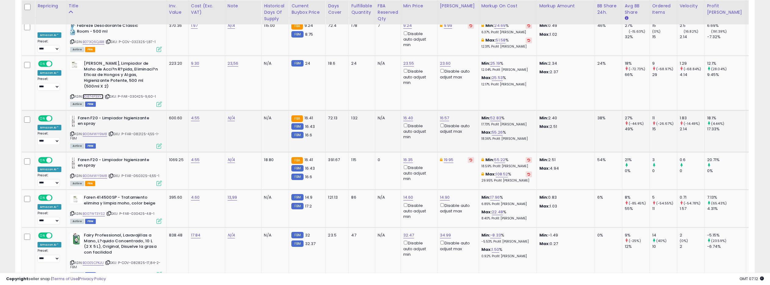
scroll to position [1923, 0]
click at [96, 173] on link "B00IMWY9M8" at bounding box center [95, 175] width 25 height 5
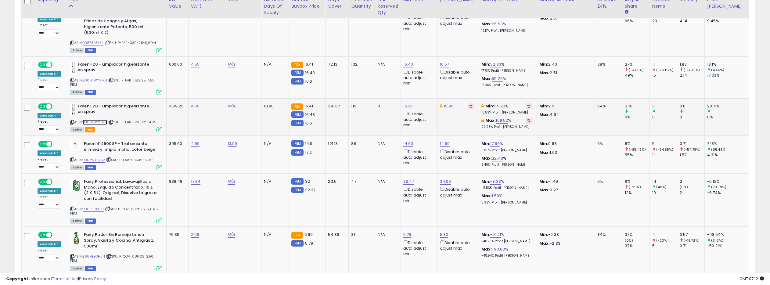
scroll to position [1993, 0]
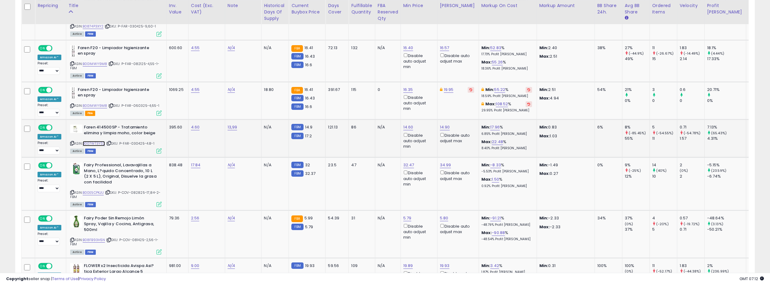
click at [97, 141] on link "B007WT3YS2" at bounding box center [94, 143] width 23 height 5
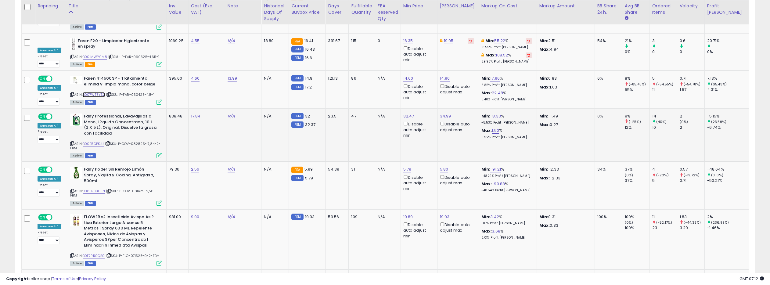
scroll to position [2042, 0]
click at [95, 141] on link "B00E5CPKJU" at bounding box center [93, 143] width 21 height 5
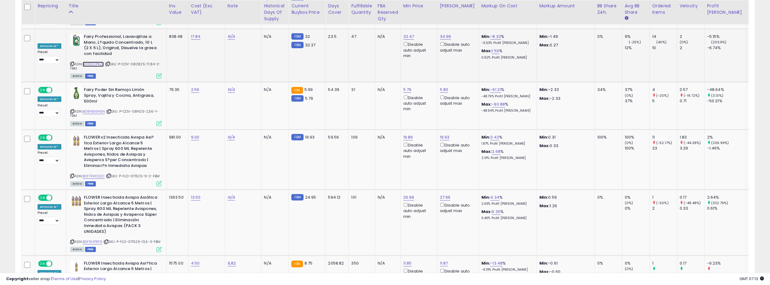
scroll to position [2122, 0]
click at [96, 108] on link "B08FB93H5N" at bounding box center [94, 110] width 23 height 5
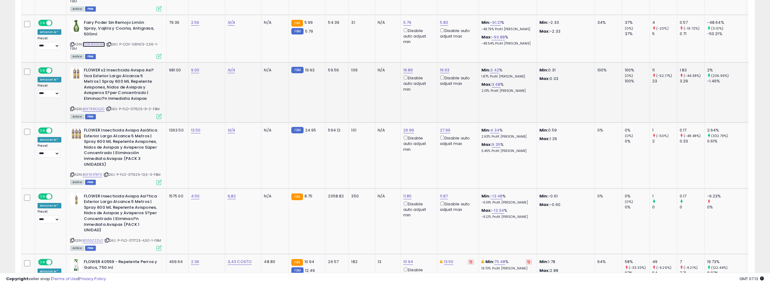
scroll to position [2195, 0]
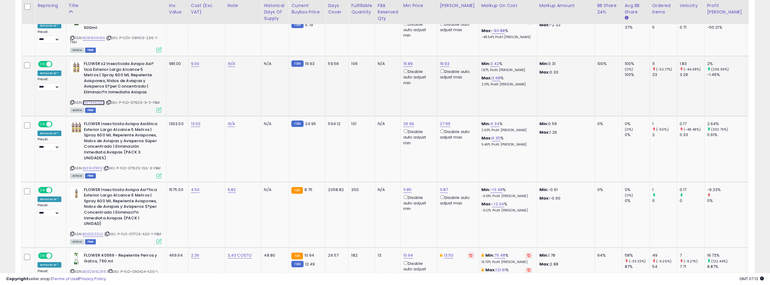
click at [92, 100] on link "B0F7RRCQ2C" at bounding box center [94, 102] width 22 height 5
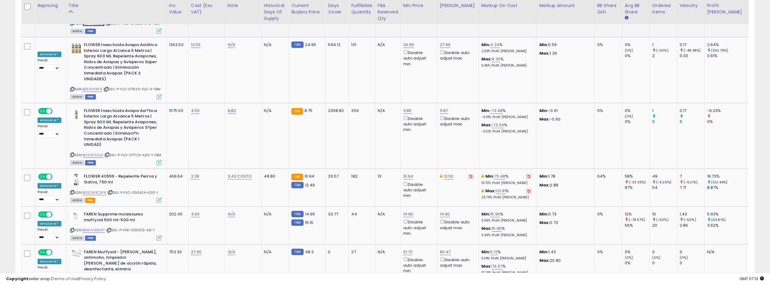
scroll to position [2274, 0]
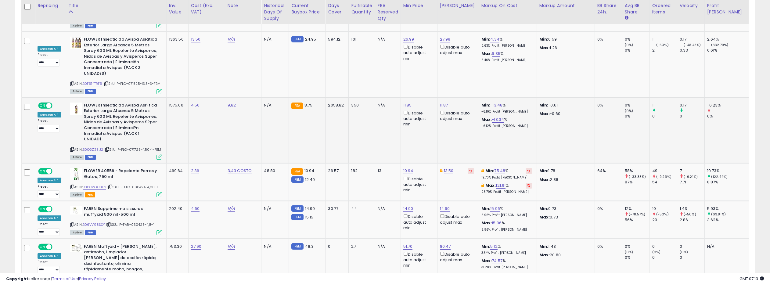
click at [100, 125] on div "ASIN: B00GZZZIJ2 | SKU: P-FLO-071725-4,50-1-FBM Active FBM" at bounding box center [116, 131] width 92 height 57
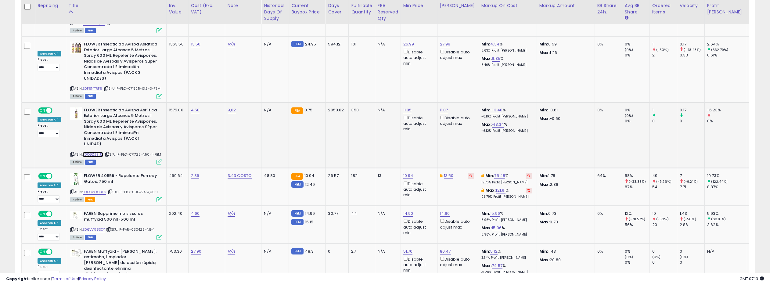
click at [95, 152] on link "B00GZZZIJ2" at bounding box center [93, 154] width 21 height 5
click at [70, 153] on icon at bounding box center [72, 154] width 4 height 3
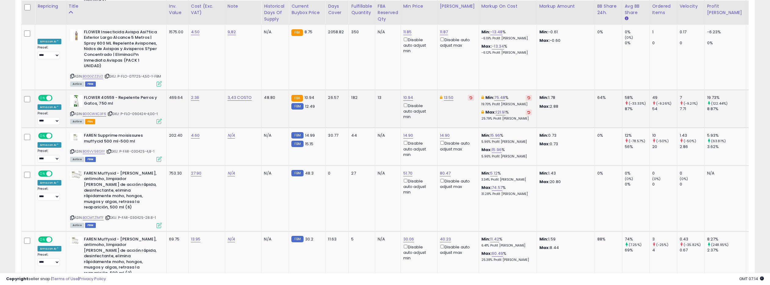
scroll to position [2353, 0]
click at [97, 148] on link "B06VV98SXY" at bounding box center [94, 150] width 23 height 5
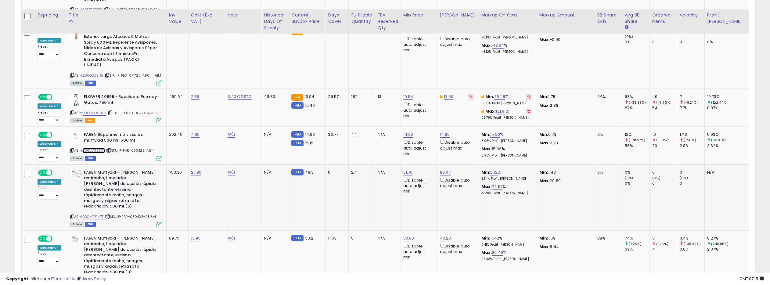
scroll to position [2378, 0]
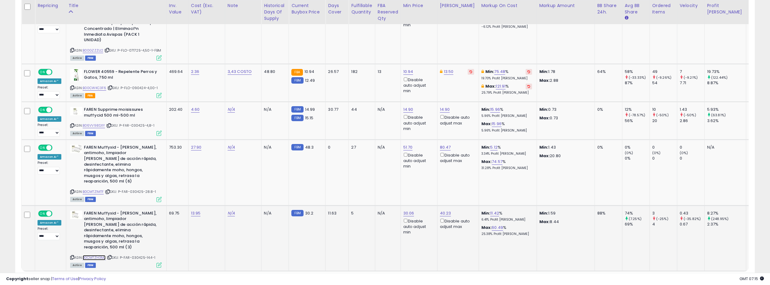
click at [94, 255] on link "B0CMTZH3MJ" at bounding box center [94, 257] width 23 height 5
click at [712, 278] on link "7" at bounding box center [712, 283] width 11 height 10
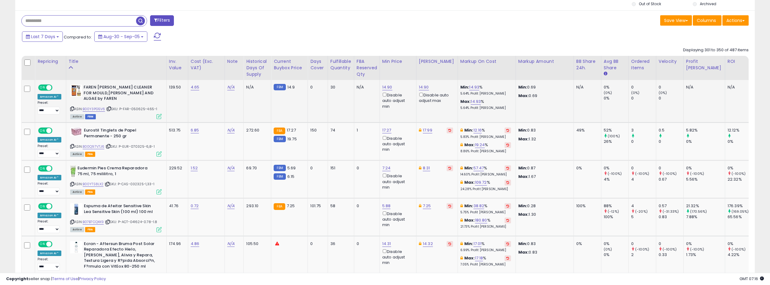
scroll to position [241, 0]
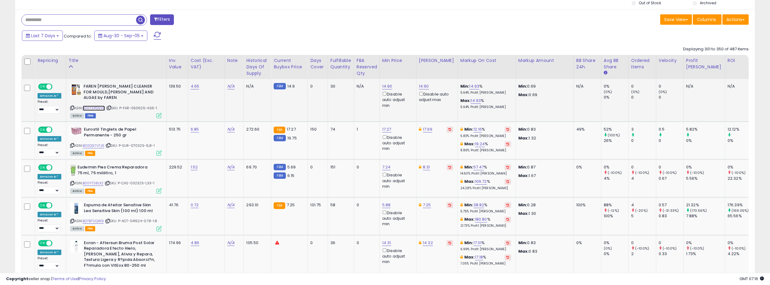
click at [97, 106] on link "B00Y3PG5V6" at bounding box center [94, 108] width 23 height 5
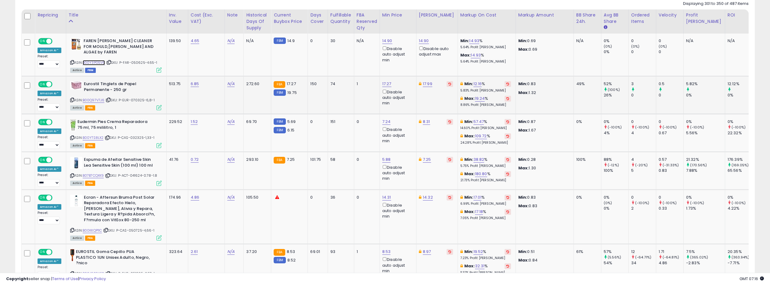
scroll to position [288, 0]
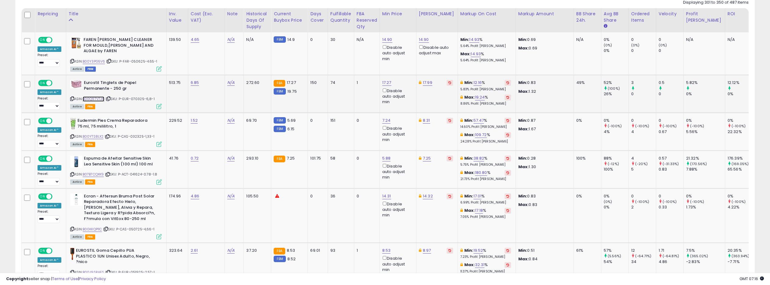
click at [97, 96] on link "B00Q97V7J6" at bounding box center [94, 98] width 22 height 5
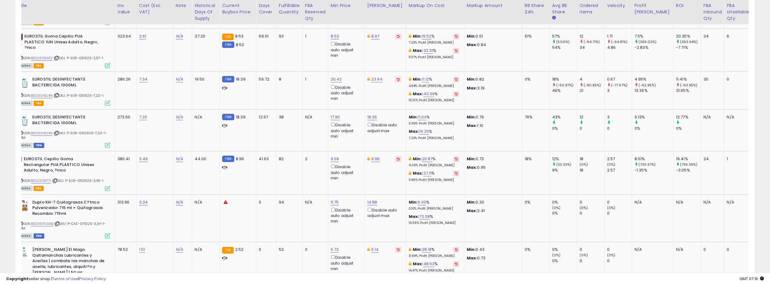
scroll to position [0, 0]
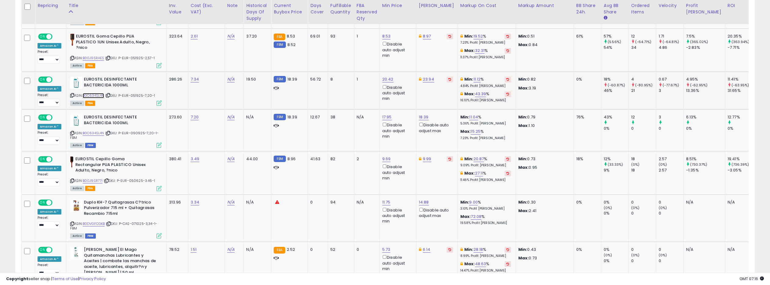
click at [94, 93] on link "B0C634SL4N" at bounding box center [94, 95] width 22 height 5
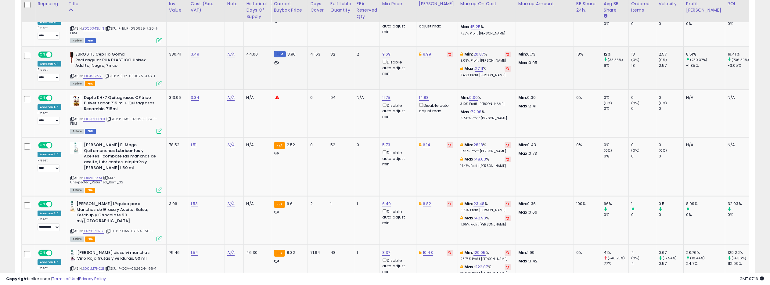
scroll to position [609, 0]
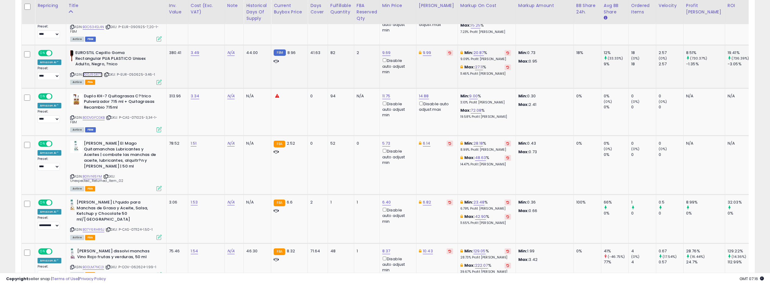
click at [94, 72] on link "B00J9SR77I" at bounding box center [93, 74] width 20 height 5
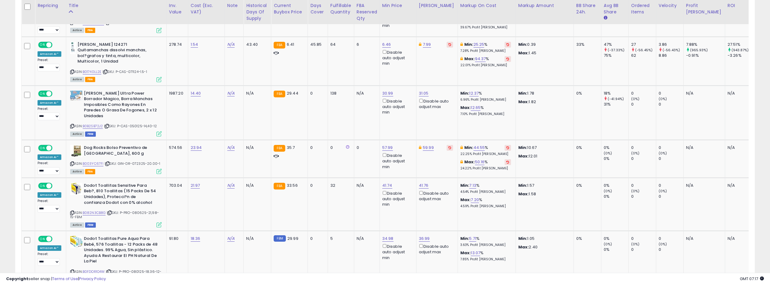
scroll to position [853, 0]
click at [96, 69] on link "B01740LL2E" at bounding box center [92, 71] width 19 height 5
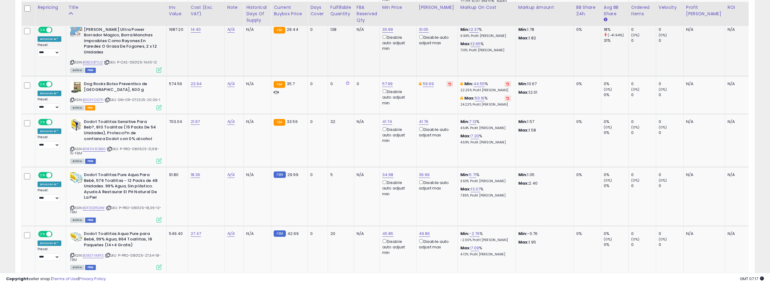
scroll to position [933, 0]
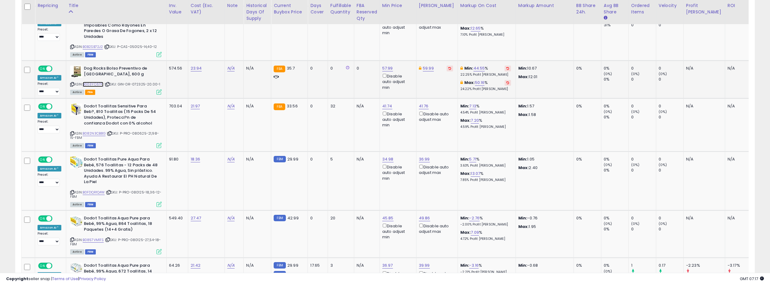
click at [92, 82] on link "B003YC67FI" at bounding box center [93, 84] width 21 height 5
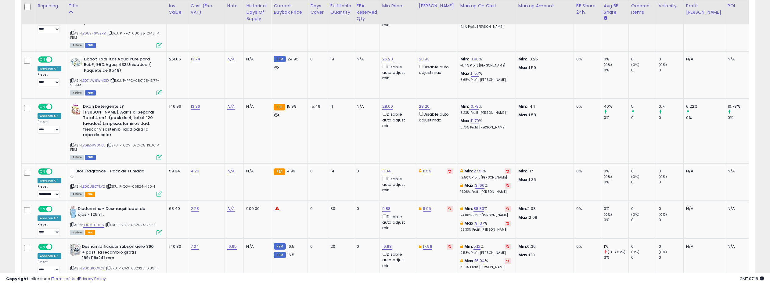
scroll to position [1193, 0]
click at [100, 142] on link "B0BZ4W8N8L" at bounding box center [94, 144] width 23 height 5
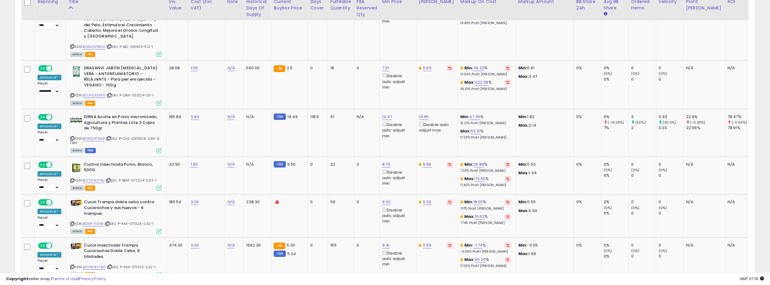
scroll to position [1699, 0]
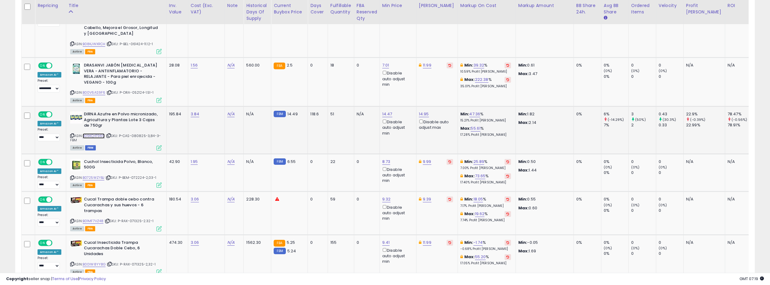
click at [99, 133] on link "B09KQ4T969" at bounding box center [94, 135] width 22 height 5
click at [426, 111] on link "14.95" at bounding box center [424, 114] width 10 height 6
drag, startPoint x: 403, startPoint y: 72, endPoint x: 391, endPoint y: 72, distance: 11.9
click at [391, 72] on input "*****" at bounding box center [408, 71] width 54 height 10
type input "*****"
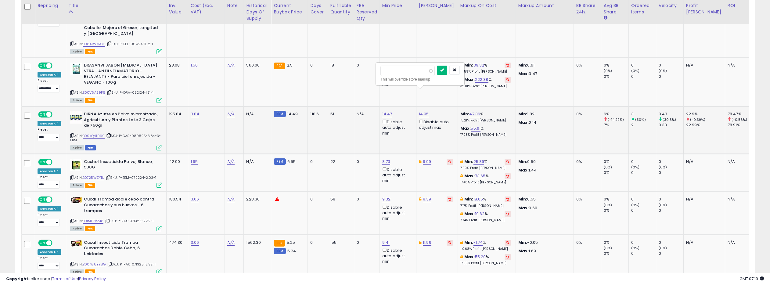
click at [444, 71] on icon "submit" at bounding box center [442, 70] width 4 height 4
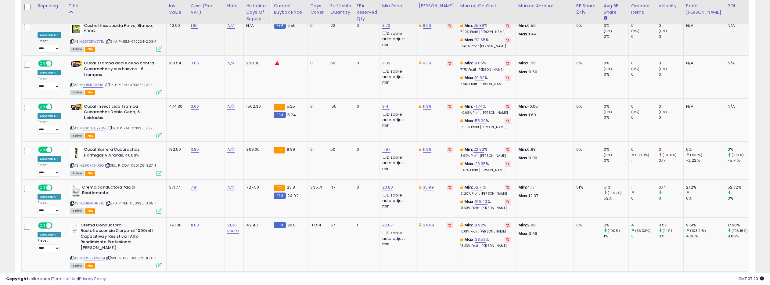
scroll to position [1835, 0]
click at [91, 82] on link "B01MF7VZ48" at bounding box center [93, 84] width 21 height 5
click at [382, 60] on link "9.32" at bounding box center [386, 63] width 9 height 6
click at [392, 20] on input "****" at bounding box center [370, 19] width 54 height 10
type input "***"
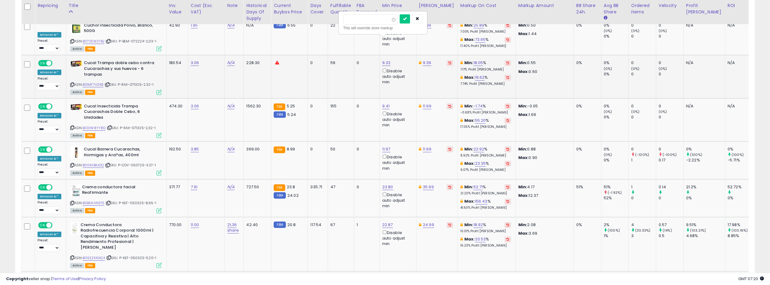
click at [392, 20] on input "***" at bounding box center [370, 19] width 54 height 10
click at [406, 19] on icon "submit" at bounding box center [405, 19] width 4 height 4
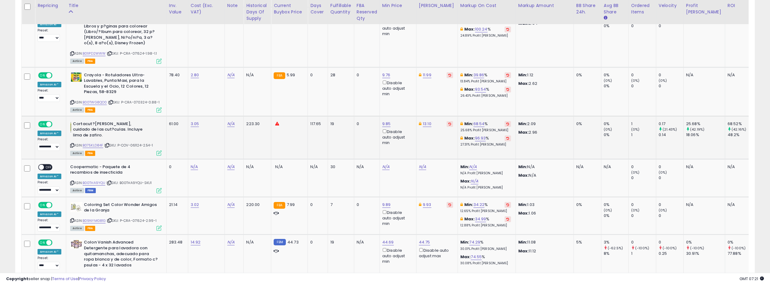
scroll to position [2263, 0]
click at [157, 188] on icon at bounding box center [159, 190] width 5 height 5
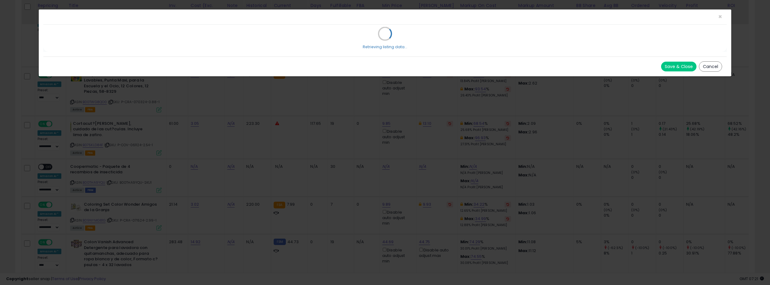
select select "*******"
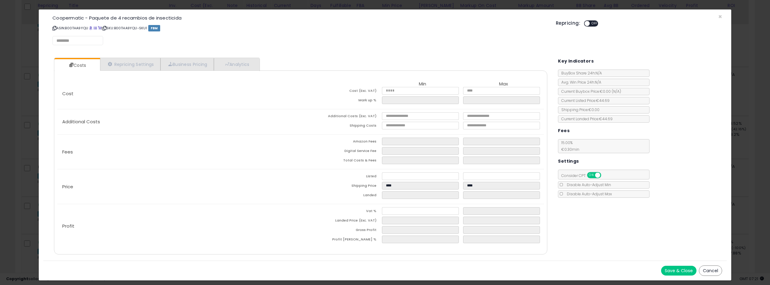
select select "*********"
select select "**********"
select select "******"
select select "**********"
select select "******"
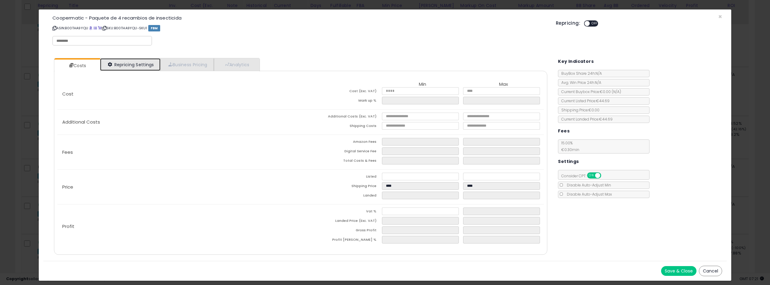
click at [141, 69] on link "Repricing Settings" at bounding box center [130, 64] width 60 height 13
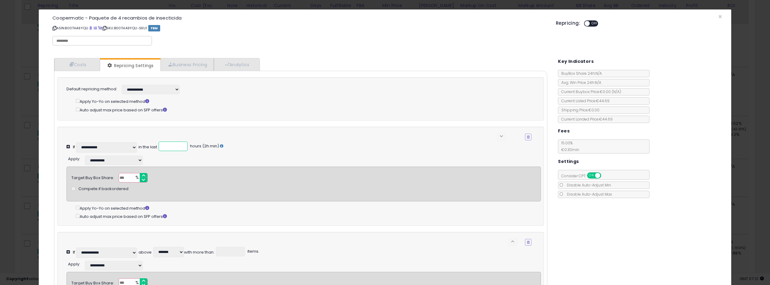
drag, startPoint x: 167, startPoint y: 147, endPoint x: 157, endPoint y: 146, distance: 10.4
click at [157, 143] on div "in the last ** hours (2h min)" at bounding box center [181, 143] width 85 height 0
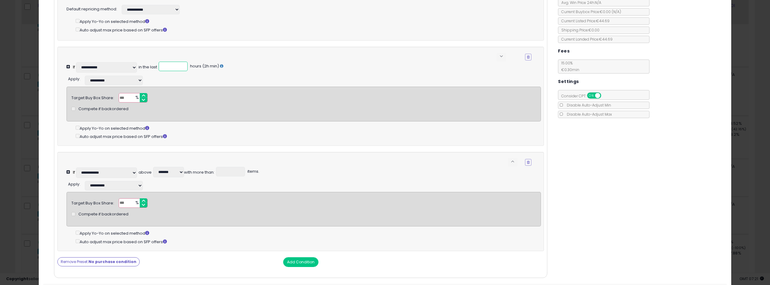
scroll to position [99, 0]
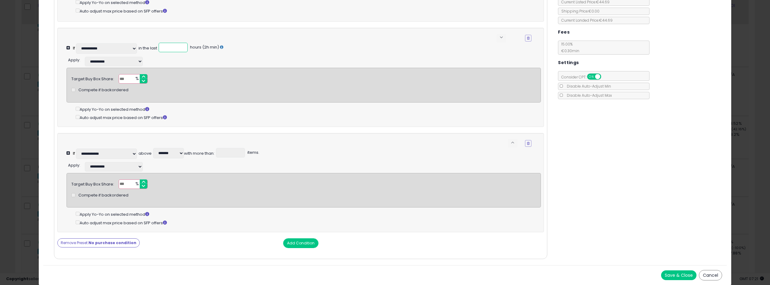
type input "*"
click at [78, 242] on button "Remove Preset: No purchase condition" at bounding box center [98, 242] width 82 height 9
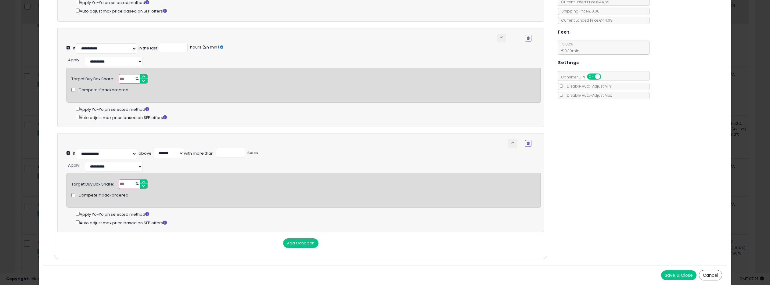
click at [78, 242] on div "Add Condition" at bounding box center [301, 243] width 496 height 10
drag, startPoint x: 127, startPoint y: 79, endPoint x: 116, endPoint y: 77, distance: 10.8
click at [116, 77] on div "Target Buy Box Share: ** % Compete if backordered" at bounding box center [304, 78] width 474 height 9
type input "**"
click at [207, 116] on div "Auto adjust max price based on SFP offers" at bounding box center [308, 117] width 465 height 7
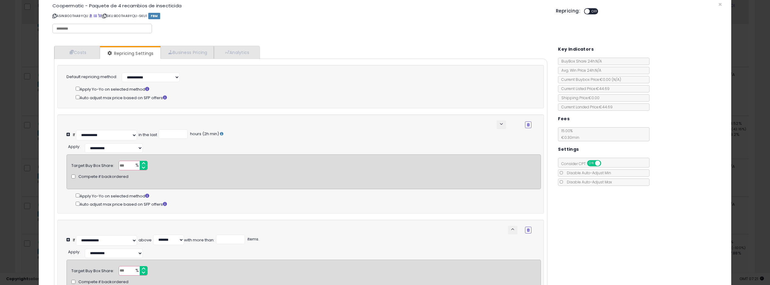
scroll to position [9, 0]
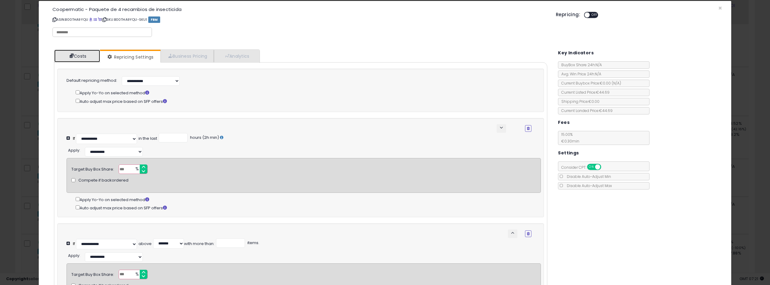
click at [88, 59] on link "Costs" at bounding box center [77, 56] width 46 height 13
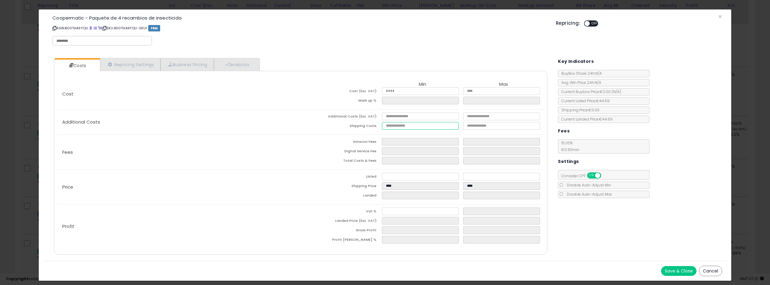
click at [409, 124] on input "number" at bounding box center [420, 126] width 77 height 8
type input "*"
type input "****"
type input "***"
type input "****"
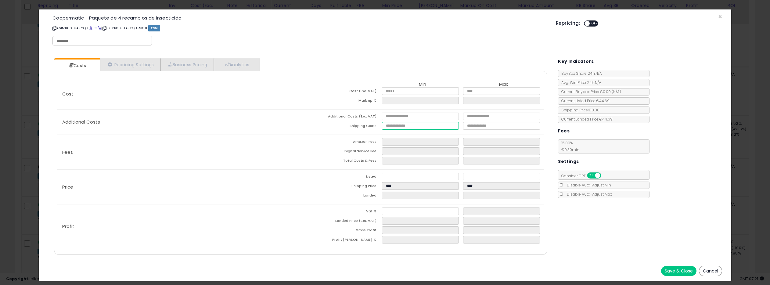
type input "****"
click at [607, 222] on div "Costs Repricing Settings Business Pricing Analytics Cost" at bounding box center [385, 157] width 684 height 208
click at [674, 268] on button "Save & Close" at bounding box center [678, 271] width 35 height 10
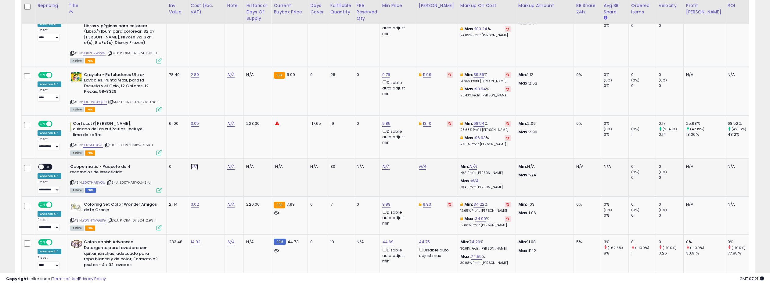
click at [193, 164] on link "N/A" at bounding box center [194, 167] width 7 height 6
type input "*****"
click at [215, 128] on icon "submit" at bounding box center [214, 129] width 4 height 4
click at [382, 164] on link "N/A" at bounding box center [385, 167] width 7 height 6
type input "*****"
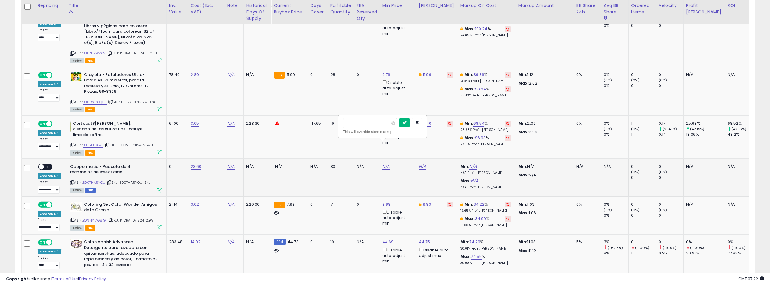
click at [404, 121] on button "submit" at bounding box center [405, 122] width 10 height 9
click at [45, 164] on span "OFF" at bounding box center [49, 166] width 10 height 5
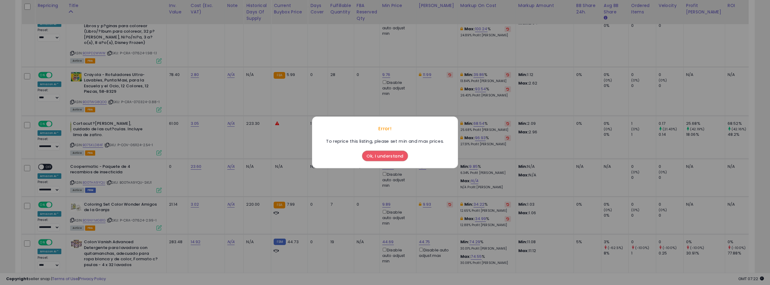
click at [373, 154] on button "Ok, I understand" at bounding box center [385, 156] width 46 height 10
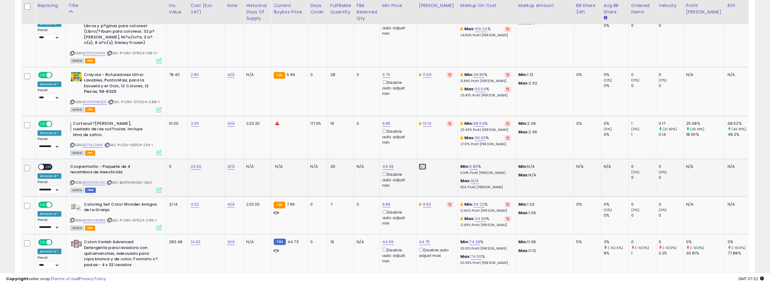
click at [421, 164] on link "N/A" at bounding box center [422, 167] width 7 height 6
type input "*****"
click at [443, 123] on icon "submit" at bounding box center [442, 123] width 4 height 4
click at [48, 164] on span "OFF" at bounding box center [49, 166] width 10 height 5
drag, startPoint x: 70, startPoint y: 158, endPoint x: 73, endPoint y: 151, distance: 7.7
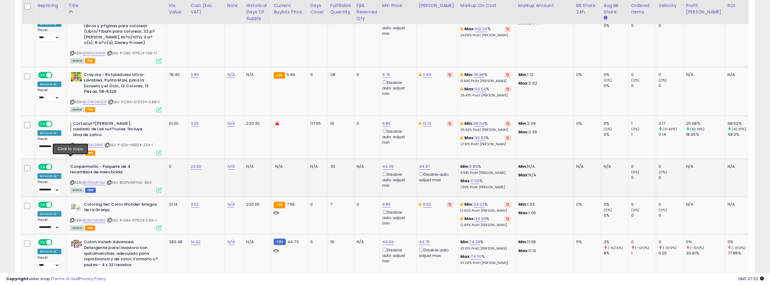
click at [70, 181] on icon at bounding box center [72, 182] width 4 height 3
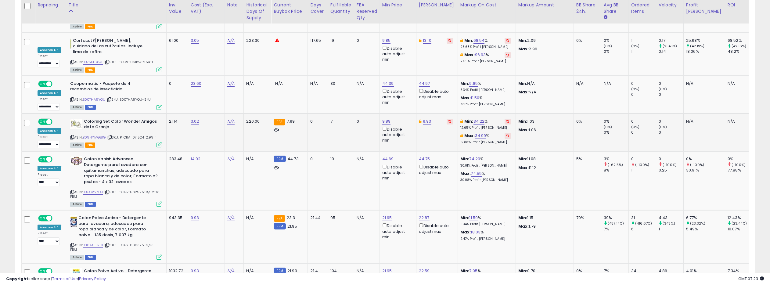
scroll to position [2347, 0]
click at [90, 189] on link "B0CCVV7D1J" at bounding box center [93, 191] width 21 height 5
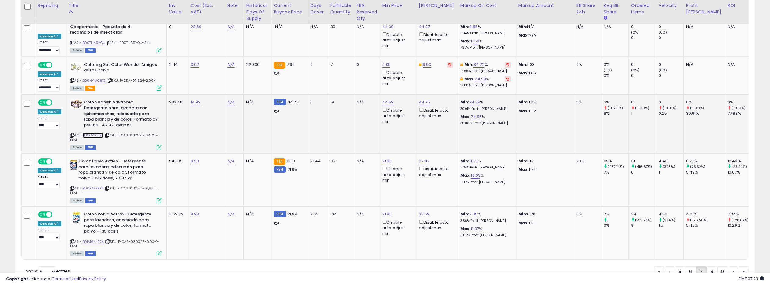
scroll to position [2409, 0]
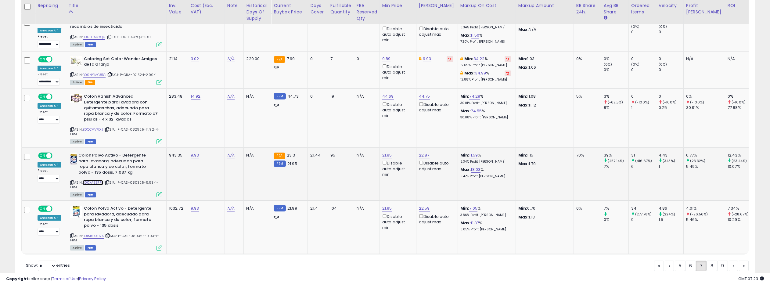
click at [93, 180] on link "B00XAEBRPK" at bounding box center [93, 182] width 21 height 5
click at [93, 234] on link "B01M64K07A" at bounding box center [93, 236] width 21 height 5
click at [709, 261] on link "8" at bounding box center [712, 266] width 11 height 10
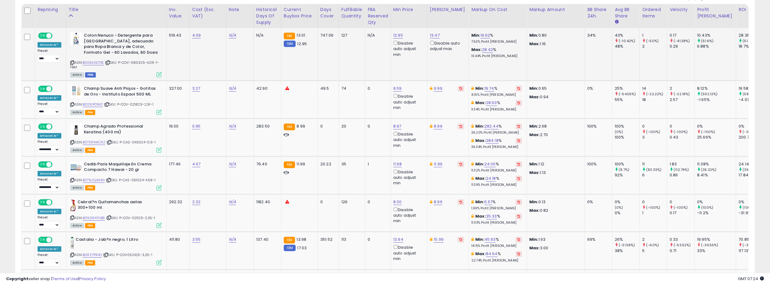
scroll to position [0, 2]
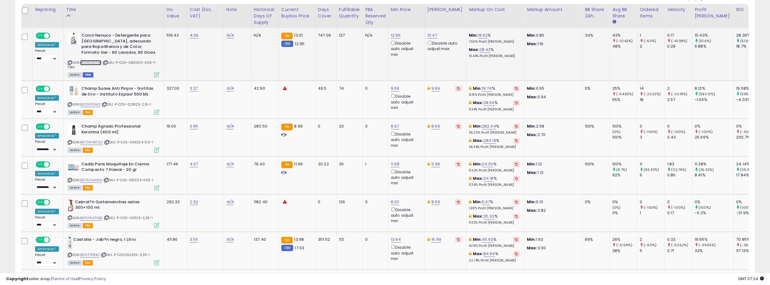
click at [87, 63] on link "B00XADCT4E" at bounding box center [90, 62] width 21 height 5
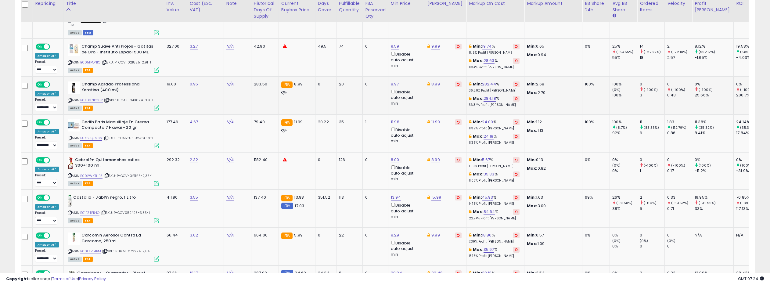
scroll to position [338, 0]
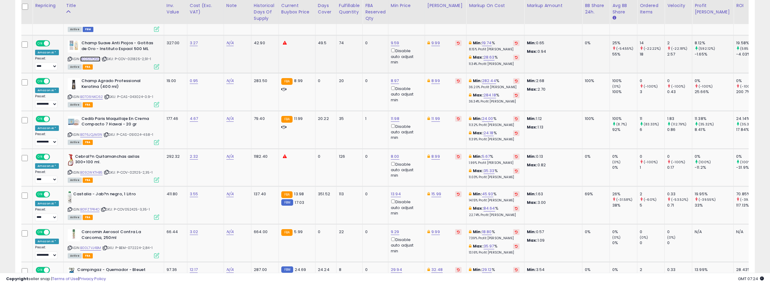
click at [91, 59] on link "B0051PONIO" at bounding box center [90, 58] width 20 height 5
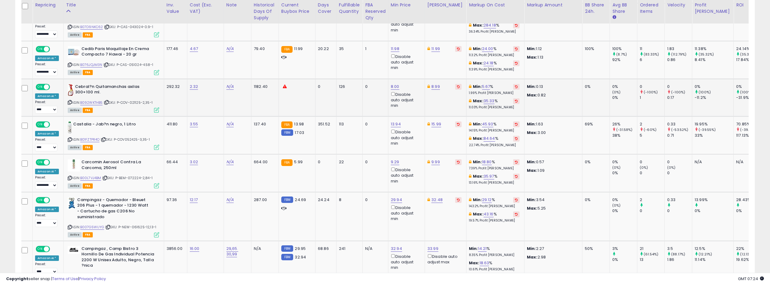
scroll to position [408, 0]
click at [87, 102] on link "B092WKTHB5" at bounding box center [91, 102] width 23 height 5
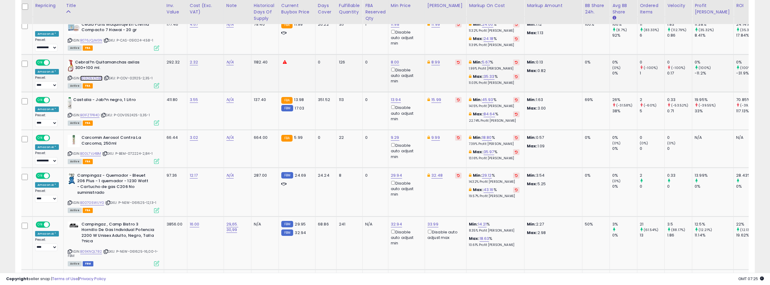
scroll to position [431, 0]
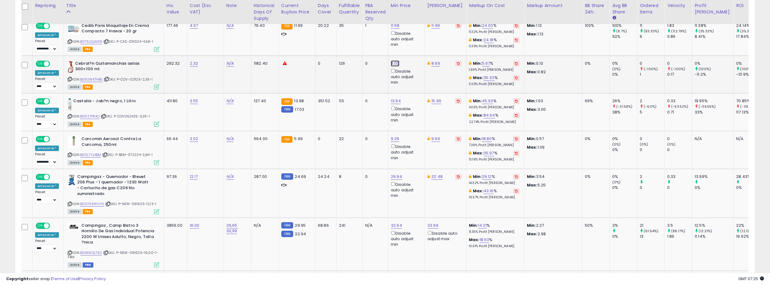
click at [392, 61] on link "8.00" at bounding box center [395, 63] width 9 height 6
click at [399, 42] on input "****" at bounding box center [379, 42] width 54 height 10
type input "****"
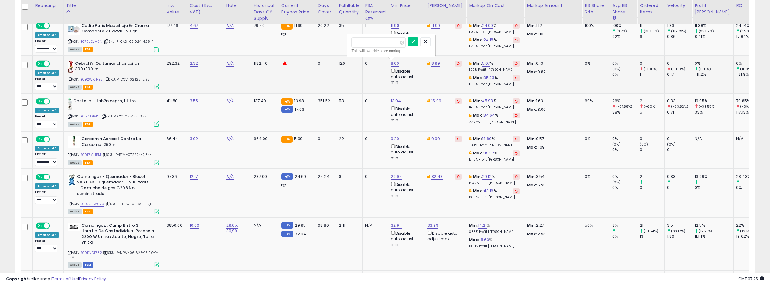
click at [399, 42] on input "****" at bounding box center [379, 42] width 54 height 10
click at [414, 41] on button "submit" at bounding box center [413, 41] width 10 height 9
click at [90, 116] on link "B01FZTPR4O" at bounding box center [90, 116] width 20 height 5
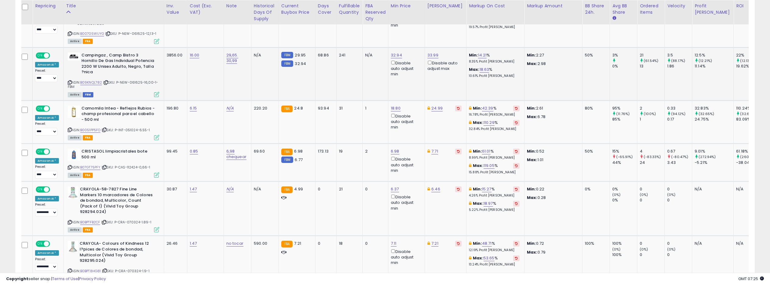
scroll to position [602, 0]
click at [92, 80] on link "B09KNQL782" at bounding box center [91, 82] width 22 height 5
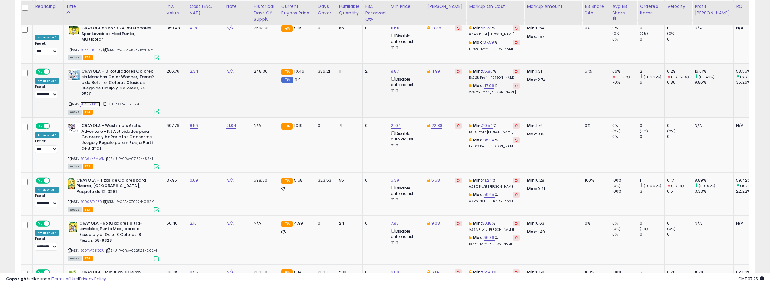
scroll to position [1025, 0]
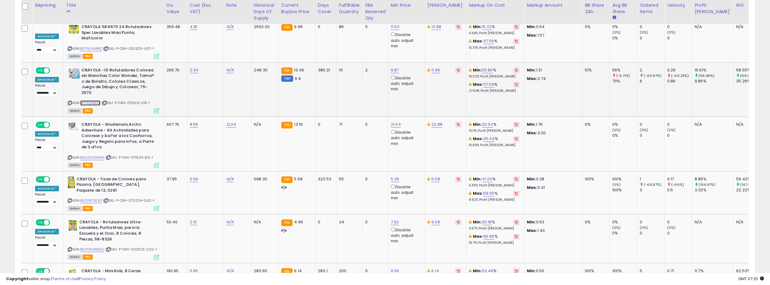
click at [94, 100] on link "B079S1K85P" at bounding box center [90, 102] width 20 height 5
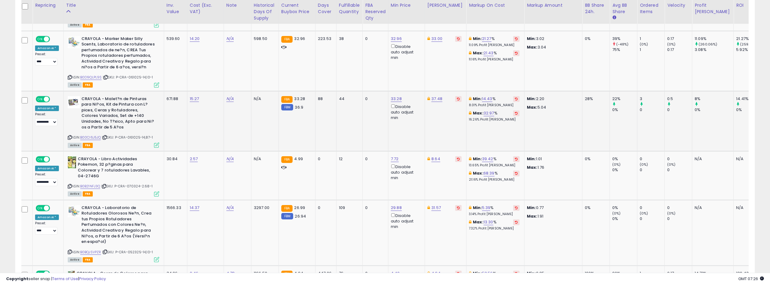
scroll to position [1306, 0]
click at [94, 135] on link "B00CI6J5JQ" at bounding box center [90, 137] width 21 height 5
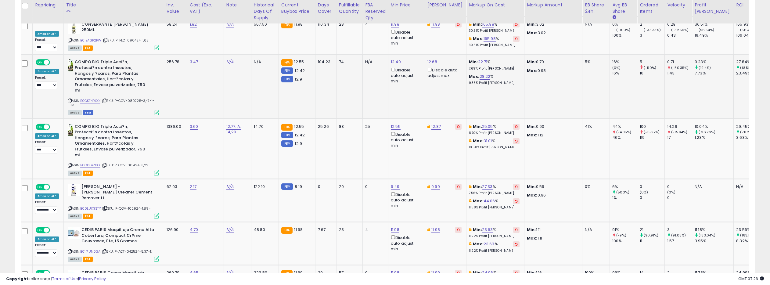
scroll to position [1690, 0]
click at [93, 162] on link "B0CKF4RXXK" at bounding box center [90, 164] width 20 height 5
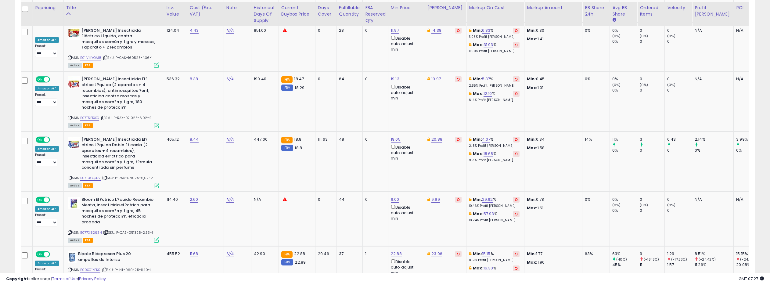
scroll to position [2450, 0]
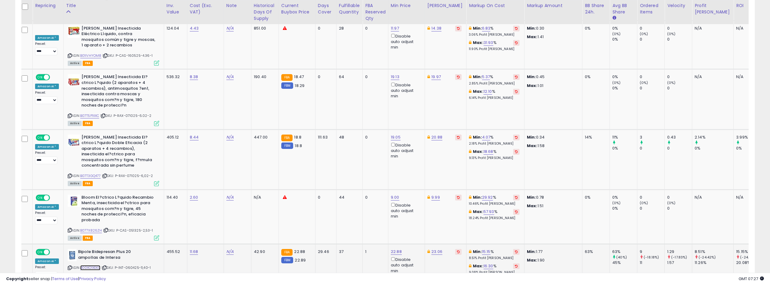
click at [92, 265] on link "B00XO1XEK0" at bounding box center [90, 267] width 20 height 5
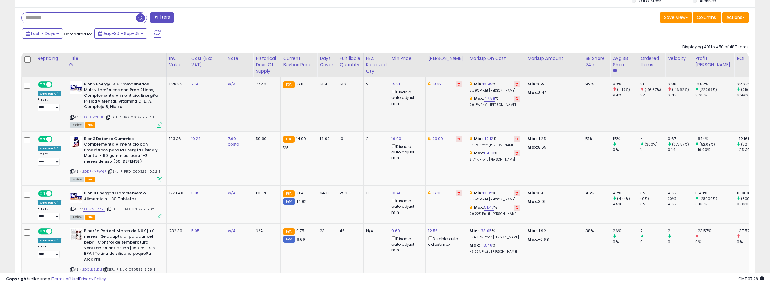
scroll to position [247, 0]
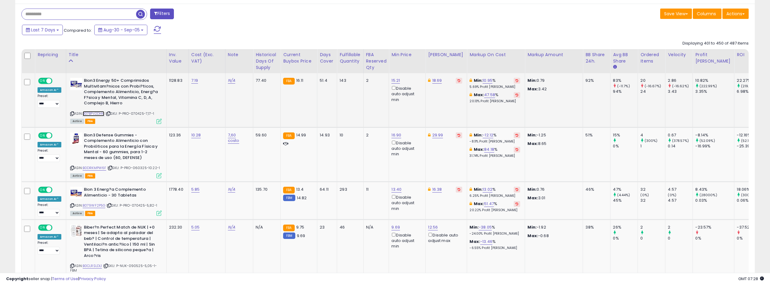
click at [94, 111] on link "B07BPV2DHH" at bounding box center [94, 113] width 22 height 5
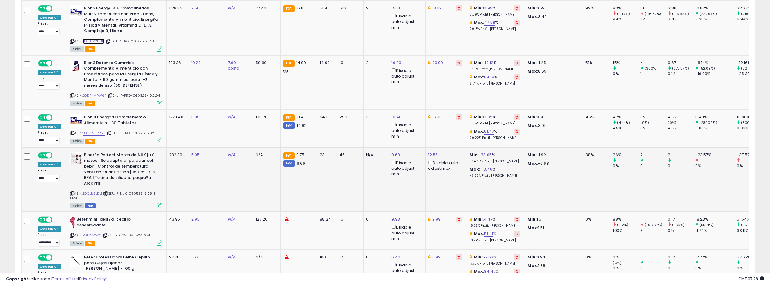
scroll to position [342, 0]
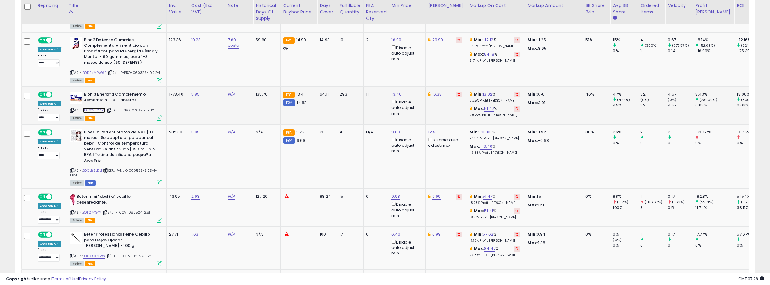
click at [96, 111] on link "B079WF2P5G" at bounding box center [94, 110] width 23 height 5
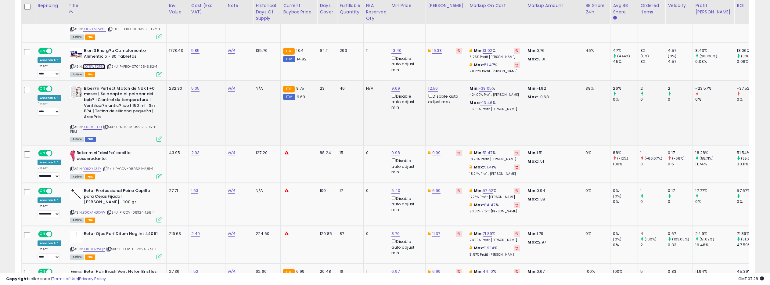
scroll to position [0, 0]
click at [89, 128] on link "B0CLRSLDL1" at bounding box center [92, 127] width 20 height 5
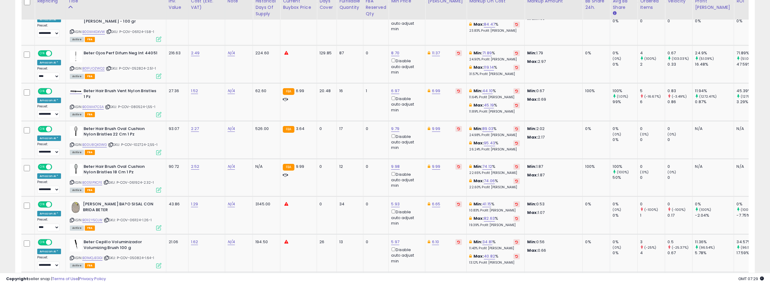
scroll to position [578, 0]
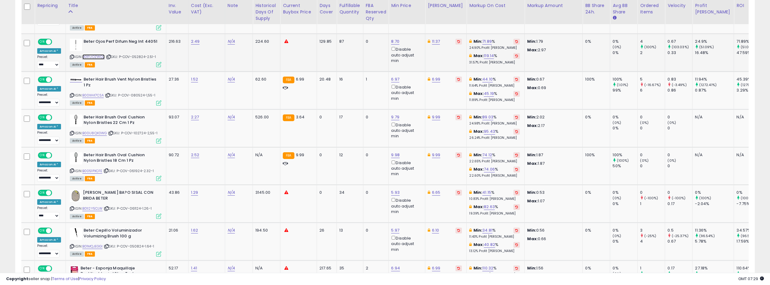
click at [98, 54] on link "B01FUOZWQ2" at bounding box center [93, 56] width 23 height 5
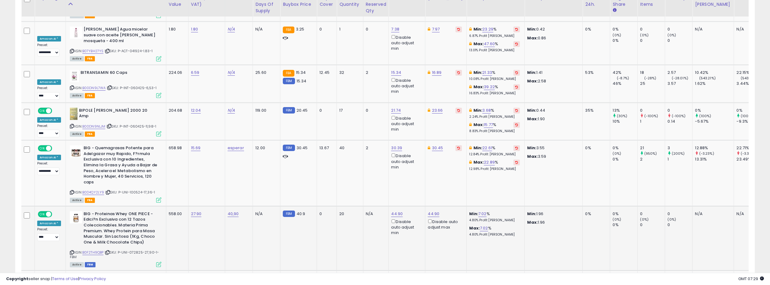
scroll to position [2041, 0]
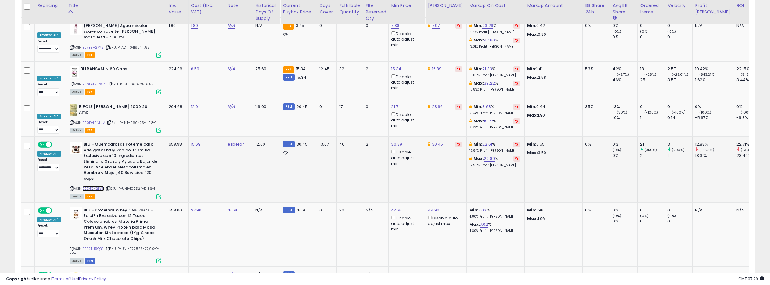
click at [94, 186] on link "B0D4QY2LY9" at bounding box center [93, 188] width 22 height 5
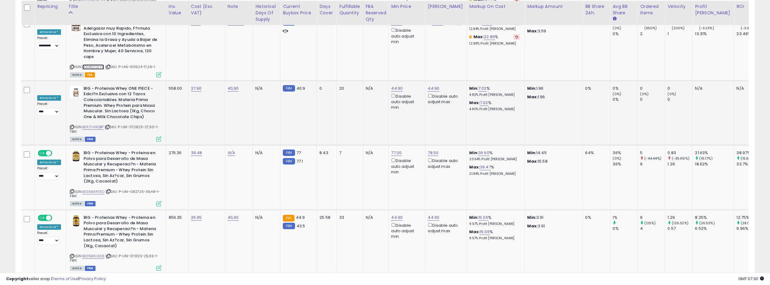
scroll to position [2174, 0]
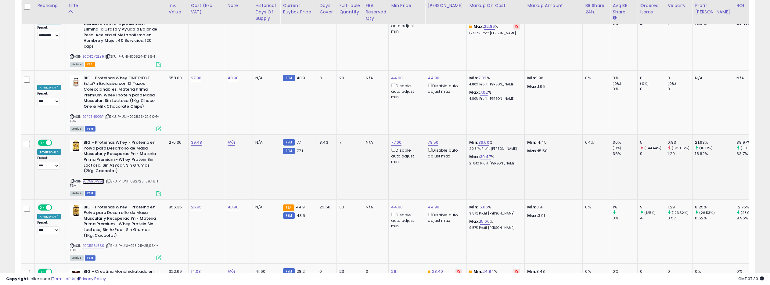
click at [96, 179] on link "B0D5B6PZ5D" at bounding box center [93, 181] width 22 height 5
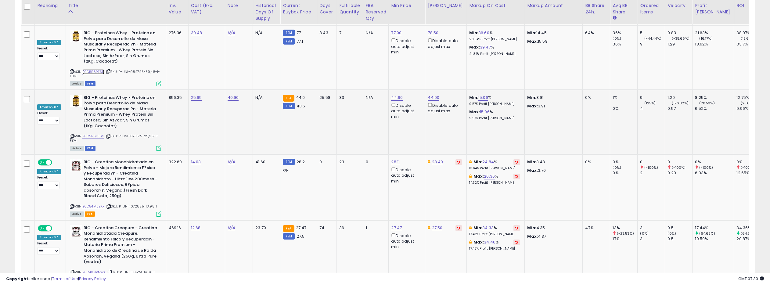
scroll to position [2284, 0]
click at [94, 203] on link "B0D54M5ZXR" at bounding box center [93, 205] width 23 height 5
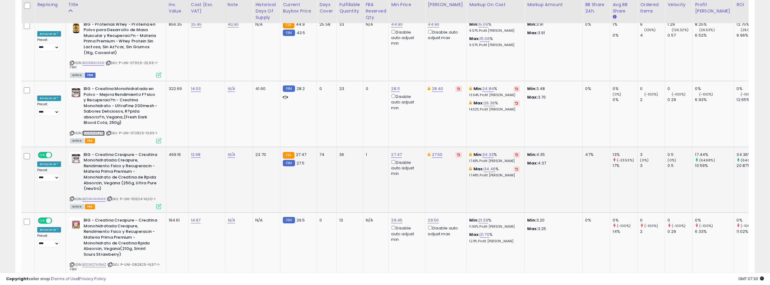
scroll to position [2358, 0]
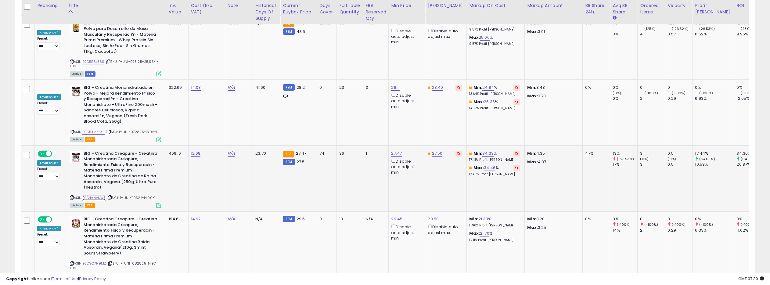
click at [105, 195] on link "B0D4VNVNWX" at bounding box center [94, 197] width 24 height 5
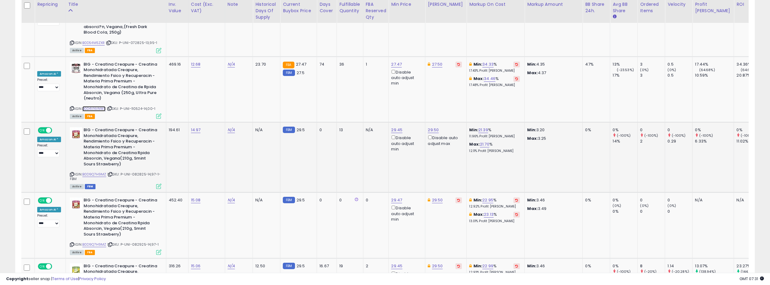
scroll to position [2448, 0]
click at [100, 171] on link "B0D9Q7H9MZ" at bounding box center [94, 173] width 24 height 5
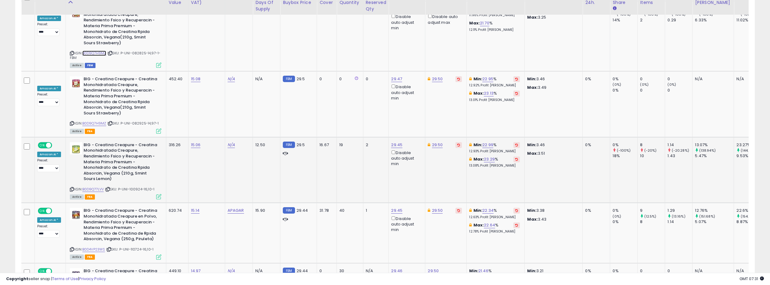
scroll to position [2570, 0]
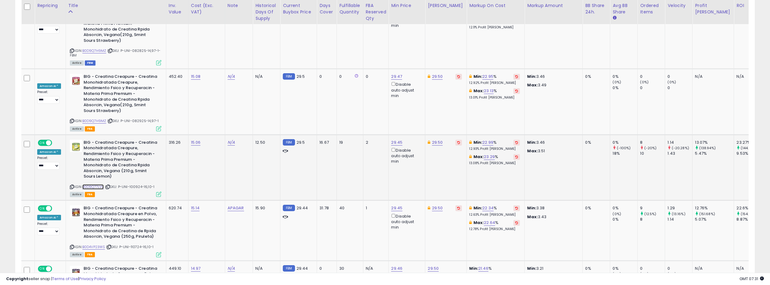
click at [91, 184] on link "B0D9Q77LVV" at bounding box center [93, 186] width 22 height 5
click at [395, 266] on link "29.46" at bounding box center [396, 269] width 11 height 6
click at [400, 159] on input "*****" at bounding box center [380, 158] width 54 height 10
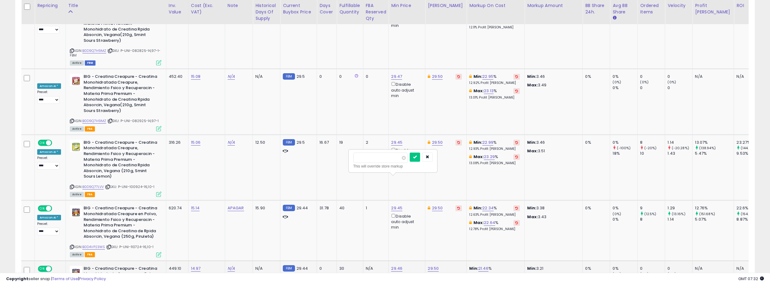
type input "*****"
click at [400, 159] on input "*****" at bounding box center [380, 158] width 54 height 10
click at [416, 156] on icon "submit" at bounding box center [415, 157] width 4 height 4
click at [96, 244] on link "B0D4VP23WS" at bounding box center [93, 246] width 23 height 5
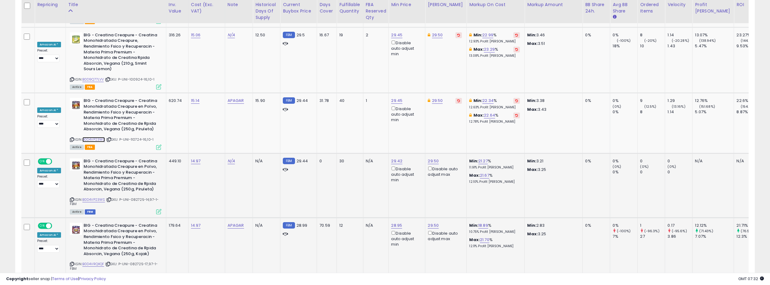
scroll to position [2678, 0]
click at [98, 261] on link "B0D4VRQXQF" at bounding box center [93, 263] width 22 height 5
click at [99, 261] on link "B0D4VRQXQF" at bounding box center [93, 263] width 22 height 5
click at [432, 222] on link "29.50" at bounding box center [433, 225] width 11 height 6
drag, startPoint x: 409, startPoint y: 114, endPoint x: 388, endPoint y: 114, distance: 21.1
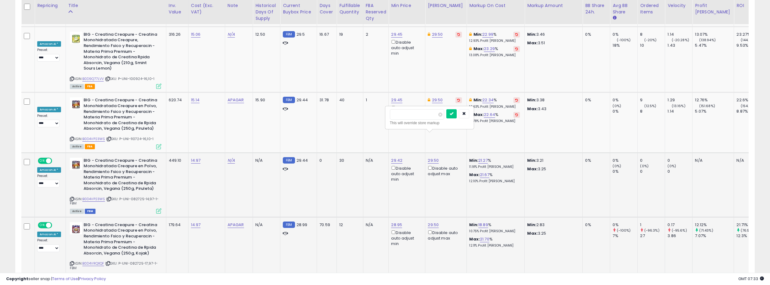
click at [388, 114] on div "***** This will override store markup" at bounding box center [430, 118] width 88 height 22
type input "*****"
click at [454, 114] on icon "submit" at bounding box center [452, 114] width 4 height 4
click at [228, 222] on link "APAGAR" at bounding box center [236, 225] width 16 height 6
type input "**********"
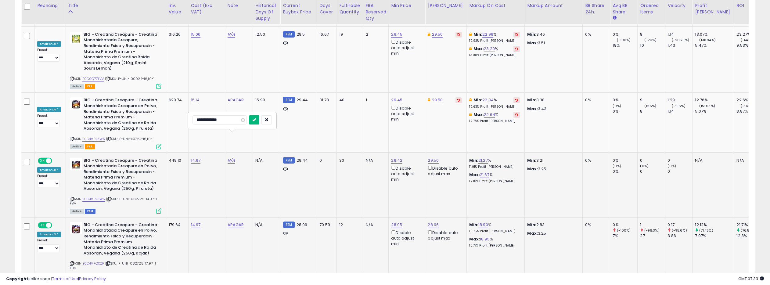
click at [254, 118] on button "submit" at bounding box center [254, 119] width 10 height 9
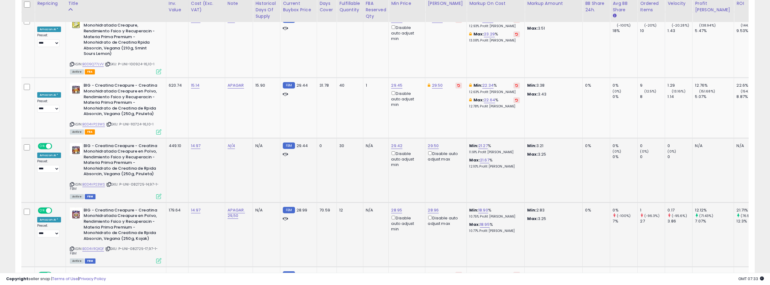
scroll to position [2699, 0]
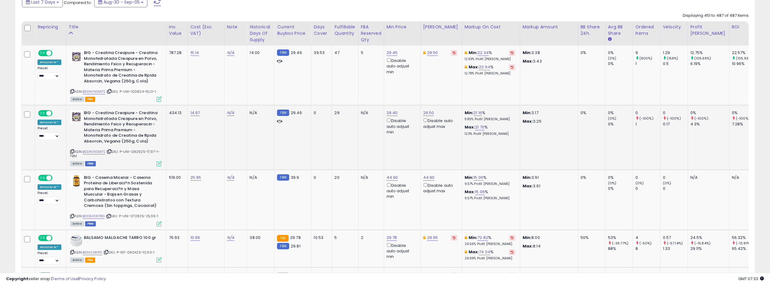
scroll to position [276, 0]
click at [95, 151] on link "B0D4VNSM7S" at bounding box center [94, 150] width 23 height 5
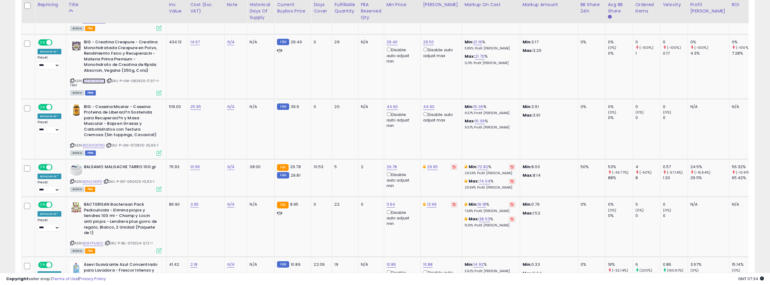
scroll to position [346, 0]
click at [229, 41] on link "N/A" at bounding box center [230, 41] width 7 height 6
type input "*****"
click at [240, 27] on span at bounding box center [238, 26] width 4 height 4
type input "*****"
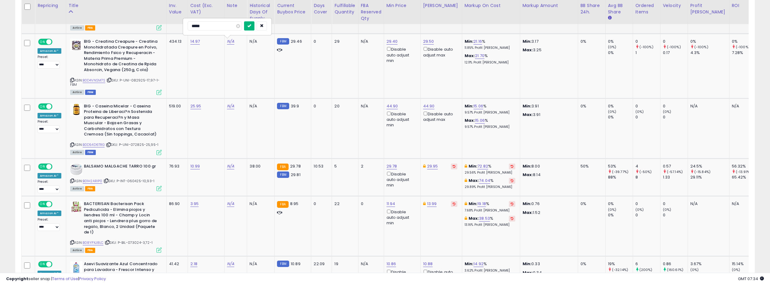
drag, startPoint x: 251, startPoint y: 26, endPoint x: 276, endPoint y: 29, distance: 25.2
click at [251, 26] on icon "submit" at bounding box center [250, 26] width 4 height 4
click at [430, 40] on link "29.50" at bounding box center [428, 41] width 11 height 6
drag, startPoint x: 405, startPoint y: 23, endPoint x: 396, endPoint y: 23, distance: 8.9
click at [396, 23] on input "*****" at bounding box center [412, 20] width 54 height 10
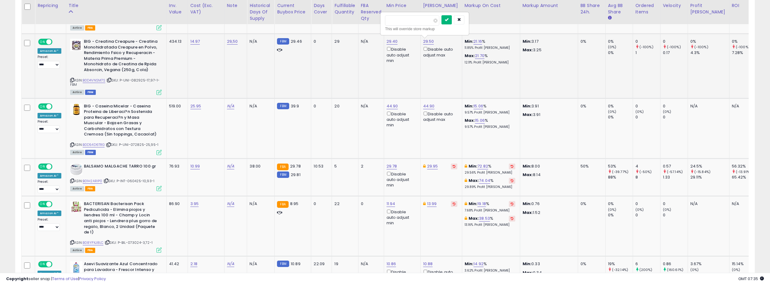
type input "*****"
click at [447, 20] on button "submit" at bounding box center [447, 19] width 10 height 9
click at [392, 42] on link "29.40" at bounding box center [392, 41] width 11 height 6
click at [394, 21] on input "*****" at bounding box center [376, 20] width 54 height 10
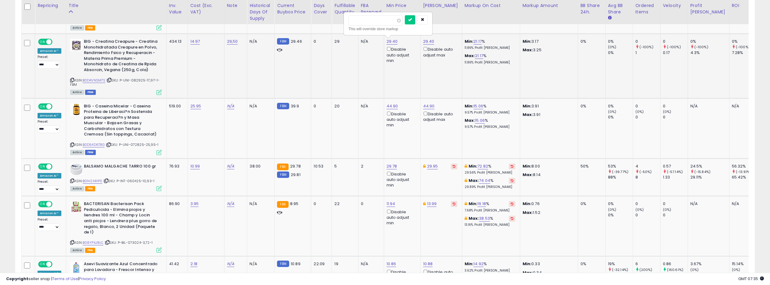
click at [394, 21] on input "*****" at bounding box center [376, 20] width 54 height 10
type input "*****"
click at [394, 21] on input "*****" at bounding box center [376, 20] width 54 height 10
click at [412, 19] on icon "submit" at bounding box center [410, 20] width 4 height 4
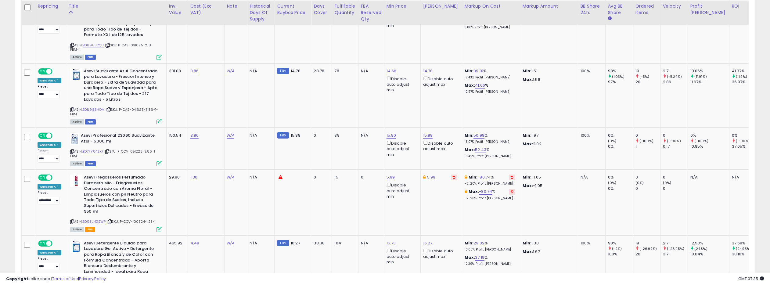
scroll to position [605, 0]
click at [93, 109] on link "B01L983HOM" at bounding box center [94, 109] width 22 height 5
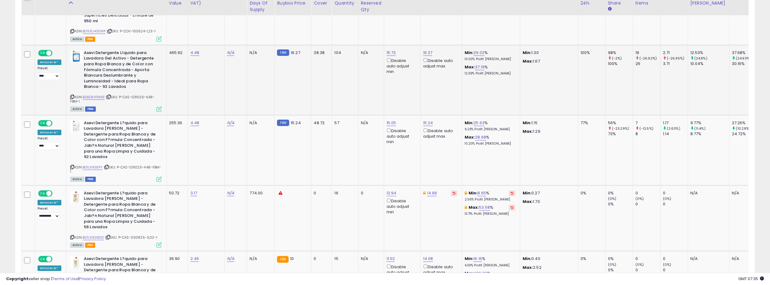
scroll to position [802, 0]
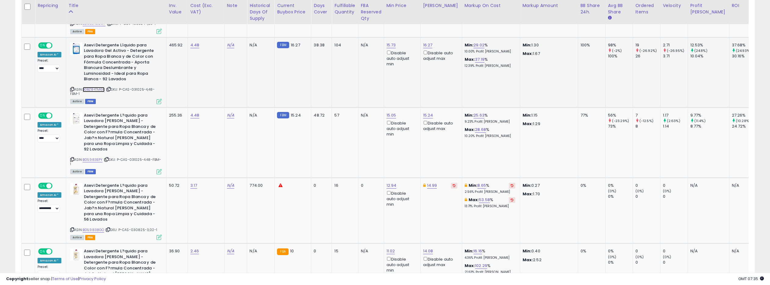
click at [97, 89] on link "B0BZ84TM6R" at bounding box center [94, 89] width 22 height 5
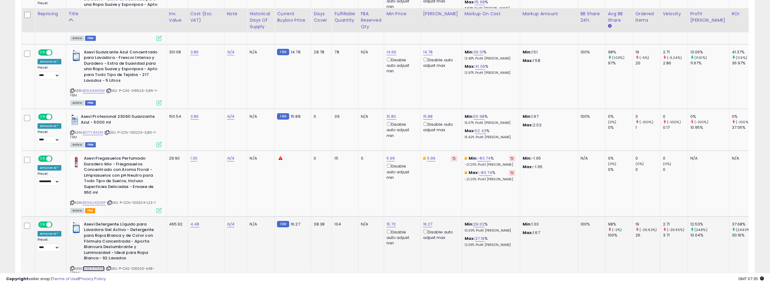
scroll to position [610, 0]
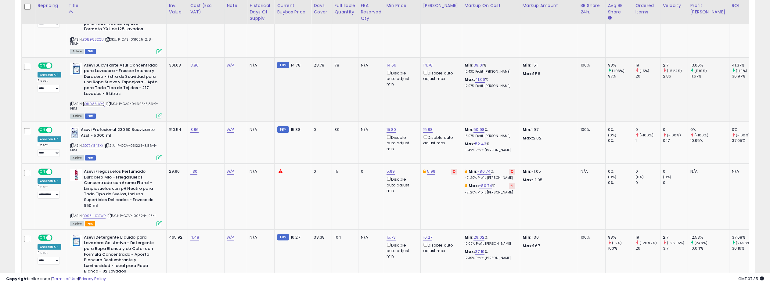
click at [98, 104] on link "B01L983HOM" at bounding box center [94, 103] width 22 height 5
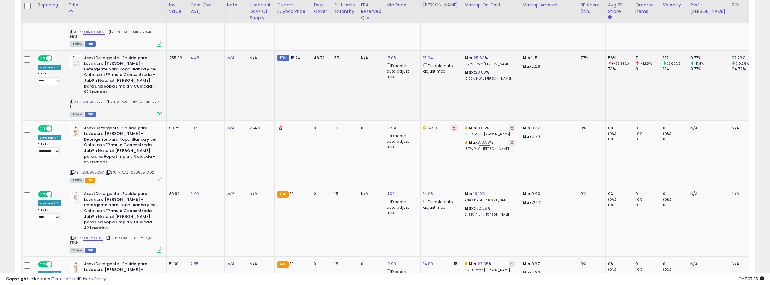
scroll to position [860, 0]
click at [92, 100] on link "B01L983EPY" at bounding box center [93, 102] width 20 height 5
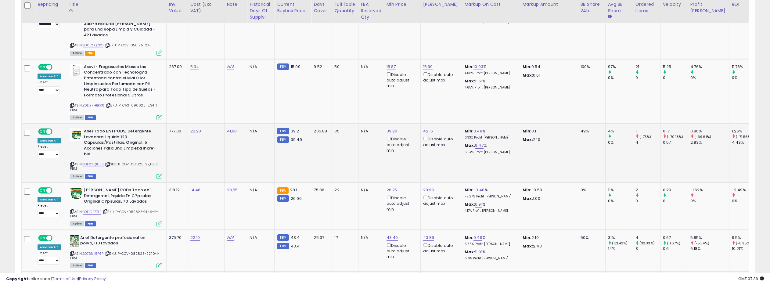
scroll to position [1123, 0]
click at [99, 102] on link "B0DYPHBKR6" at bounding box center [94, 104] width 22 height 5
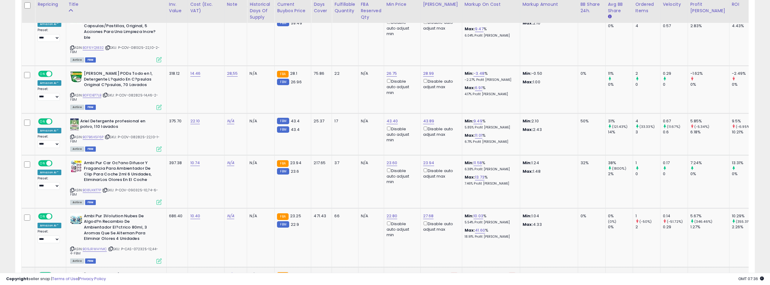
scroll to position [1240, 0]
click at [96, 134] on link "B07B6K5F6P" at bounding box center [93, 136] width 21 height 5
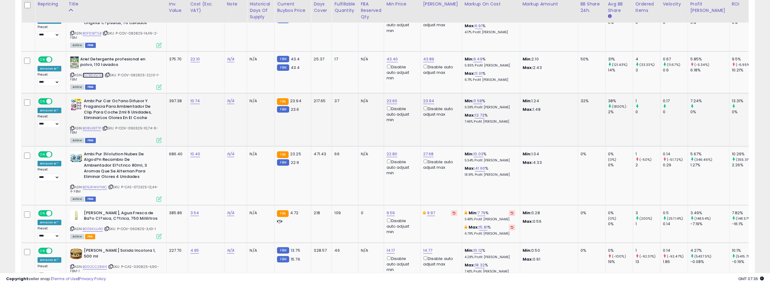
scroll to position [1302, 0]
click at [92, 125] on link "B081JKKT7P" at bounding box center [92, 127] width 19 height 5
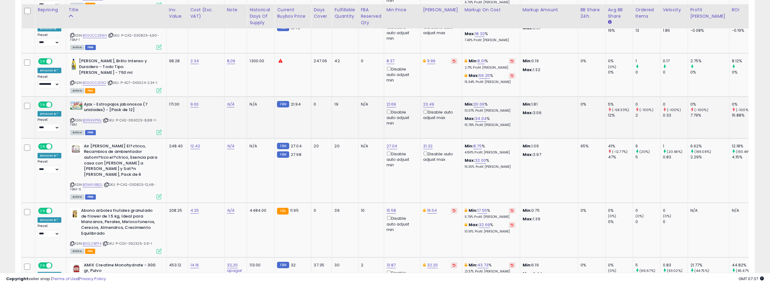
scroll to position [1541, 0]
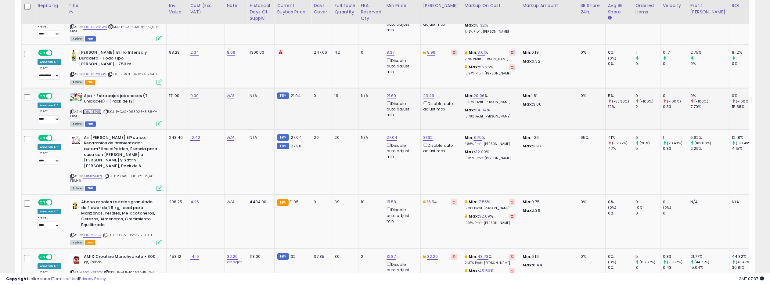
click at [93, 109] on link "B01N9EP91J" at bounding box center [92, 111] width 19 height 5
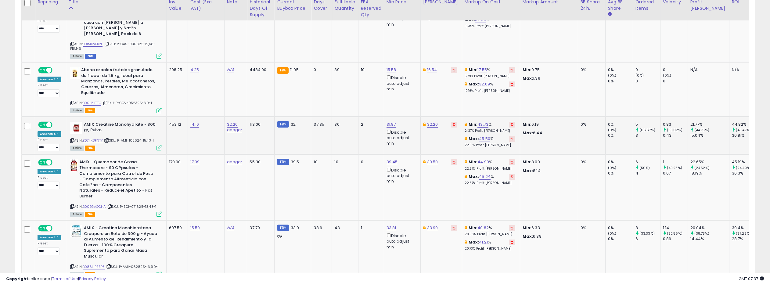
scroll to position [1674, 0]
click at [92, 137] on link "B074K3FNTY" at bounding box center [93, 139] width 20 height 5
click at [388, 121] on link "31.87" at bounding box center [391, 124] width 9 height 6
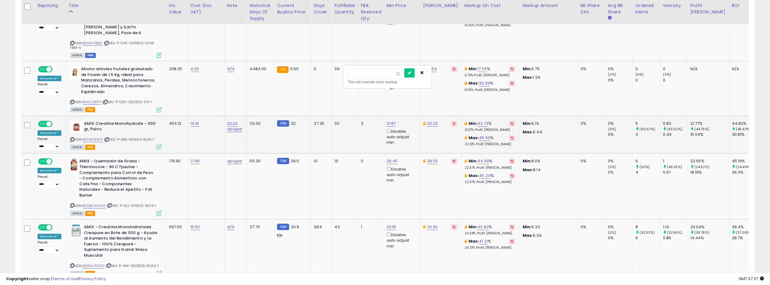
drag, startPoint x: 367, startPoint y: 75, endPoint x: 345, endPoint y: 74, distance: 21.4
click at [345, 74] on div "***** This will override store markup" at bounding box center [388, 77] width 88 height 22
type input "*****"
click at [411, 72] on icon "submit" at bounding box center [410, 73] width 4 height 4
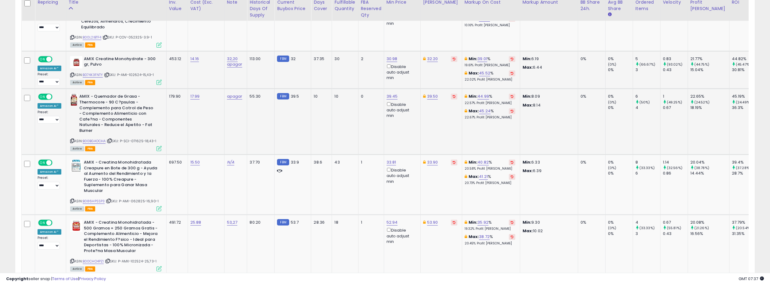
scroll to position [1740, 0]
click at [98, 138] on link "B00BGAOCHA" at bounding box center [94, 140] width 23 height 5
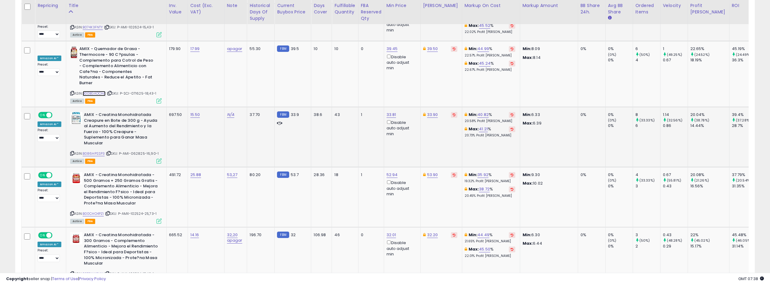
scroll to position [1787, 0]
click at [93, 151] on link "B086HPSSP3" at bounding box center [94, 153] width 22 height 5
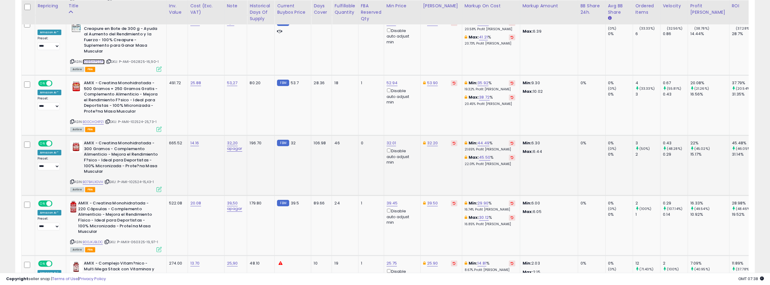
scroll to position [1879, 0]
click at [100, 119] on link "B00CHO4PZI" at bounding box center [93, 121] width 21 height 5
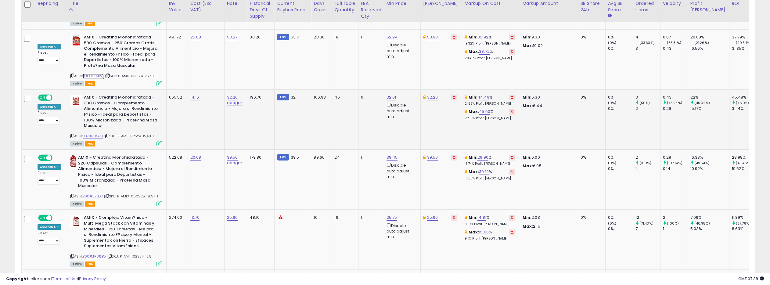
scroll to position [1925, 0]
click at [92, 133] on link "B07B4LXGVH" at bounding box center [93, 135] width 21 height 5
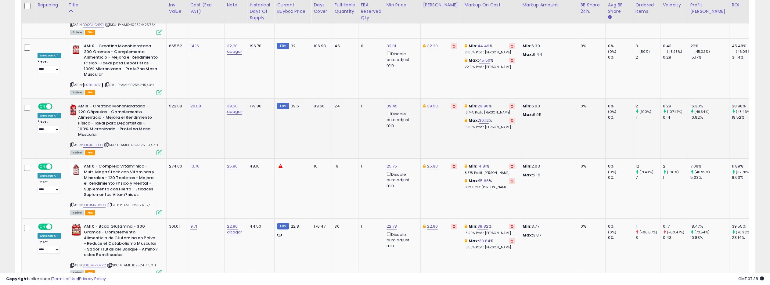
scroll to position [1976, 0]
click at [94, 142] on link "B00JKJBLDC" at bounding box center [93, 144] width 20 height 5
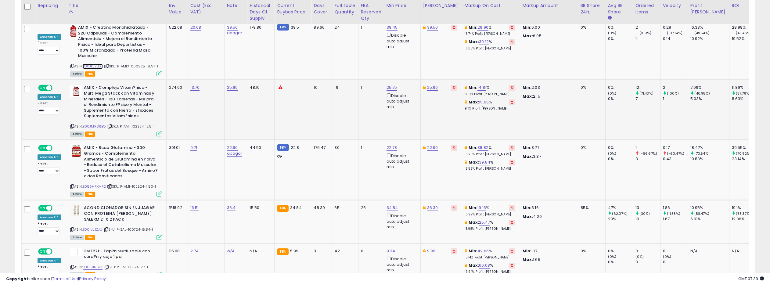
scroll to position [2055, 0]
click at [100, 123] on link "B00JMR86EO" at bounding box center [94, 125] width 23 height 5
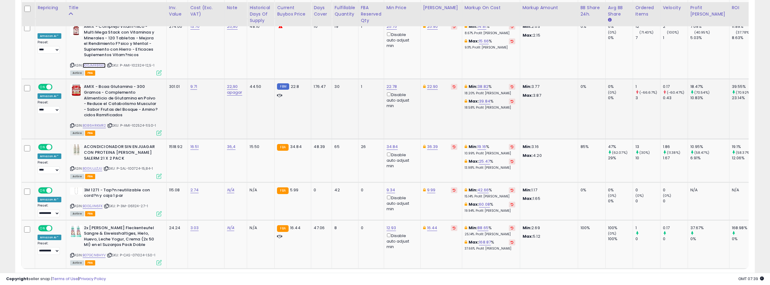
scroll to position [2118, 0]
